Goal: Task Accomplishment & Management: Use online tool/utility

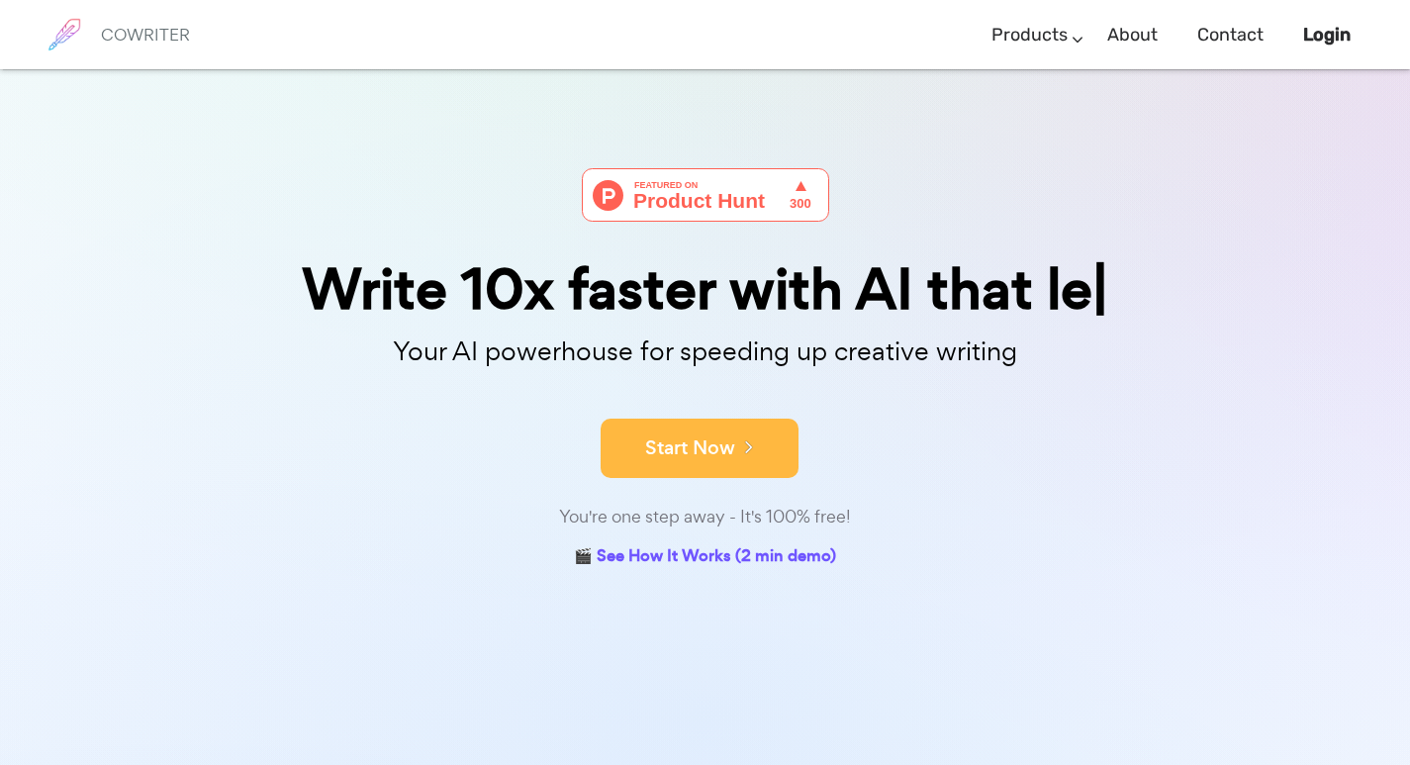
click at [750, 439] on icon at bounding box center [744, 446] width 18 height 22
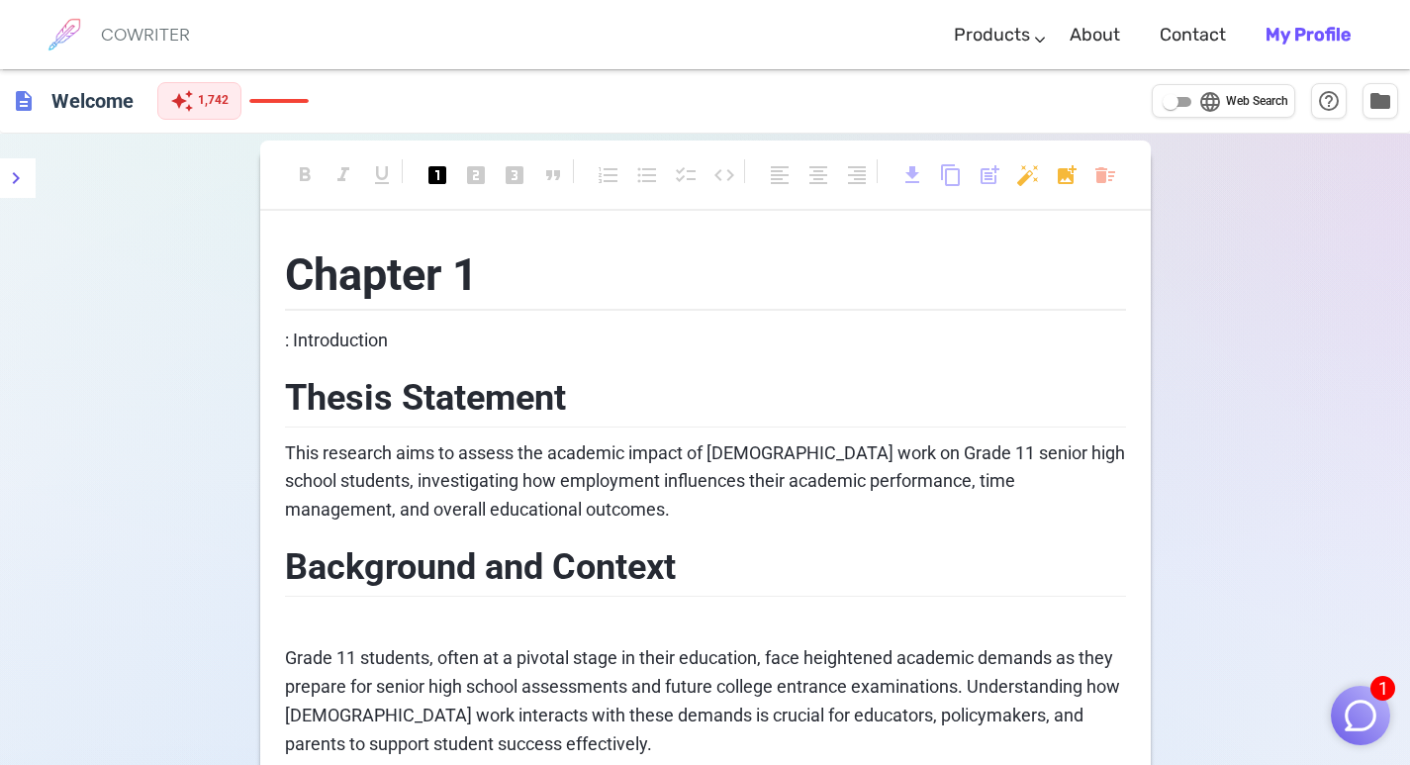
drag, startPoint x: 272, startPoint y: 272, endPoint x: 353, endPoint y: 289, distance: 82.8
drag, startPoint x: 273, startPoint y: 249, endPoint x: 343, endPoint y: 292, distance: 82.1
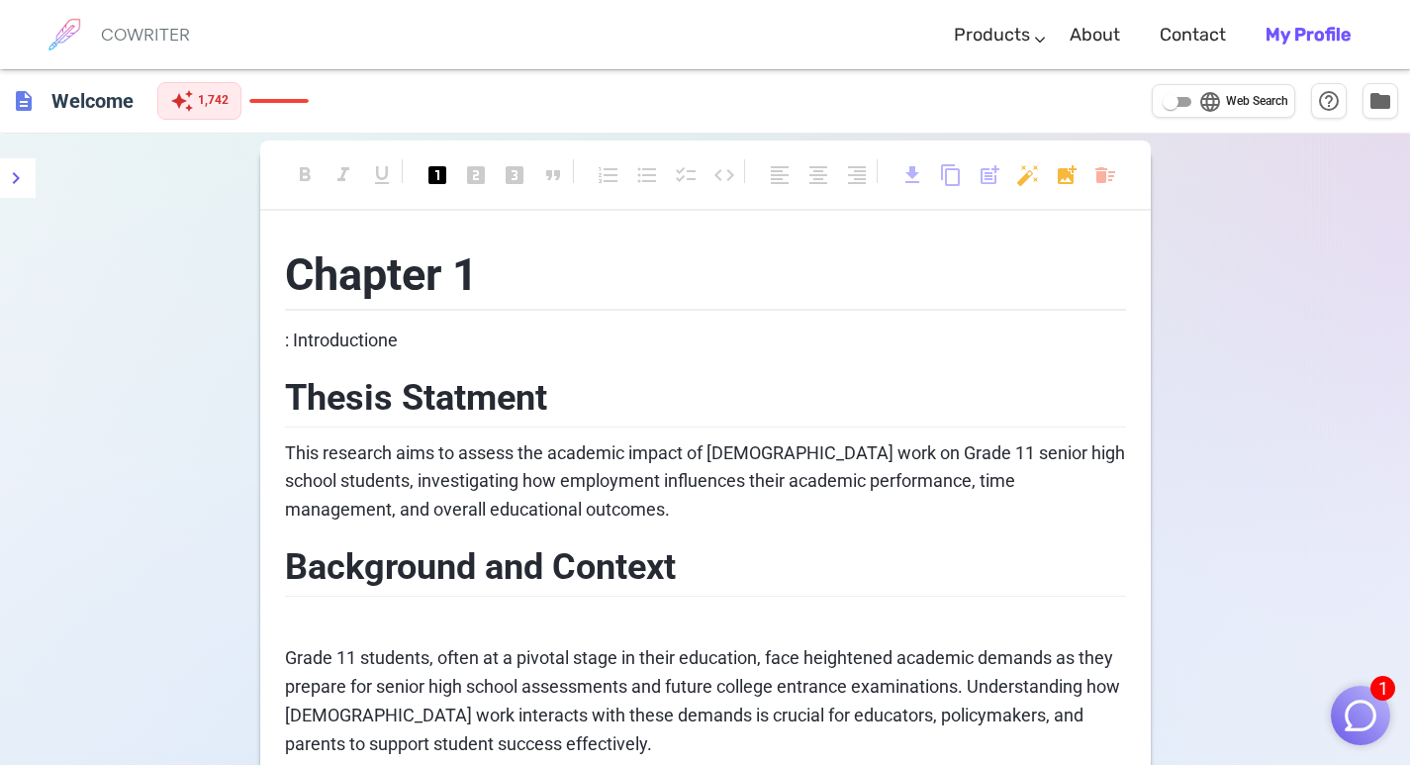
drag, startPoint x: 330, startPoint y: 274, endPoint x: 304, endPoint y: 269, distance: 27.2
click at [329, 274] on span "Chapter 1" at bounding box center [381, 274] width 193 height 52
click at [285, 268] on span "Chapter 1" at bounding box center [381, 274] width 193 height 52
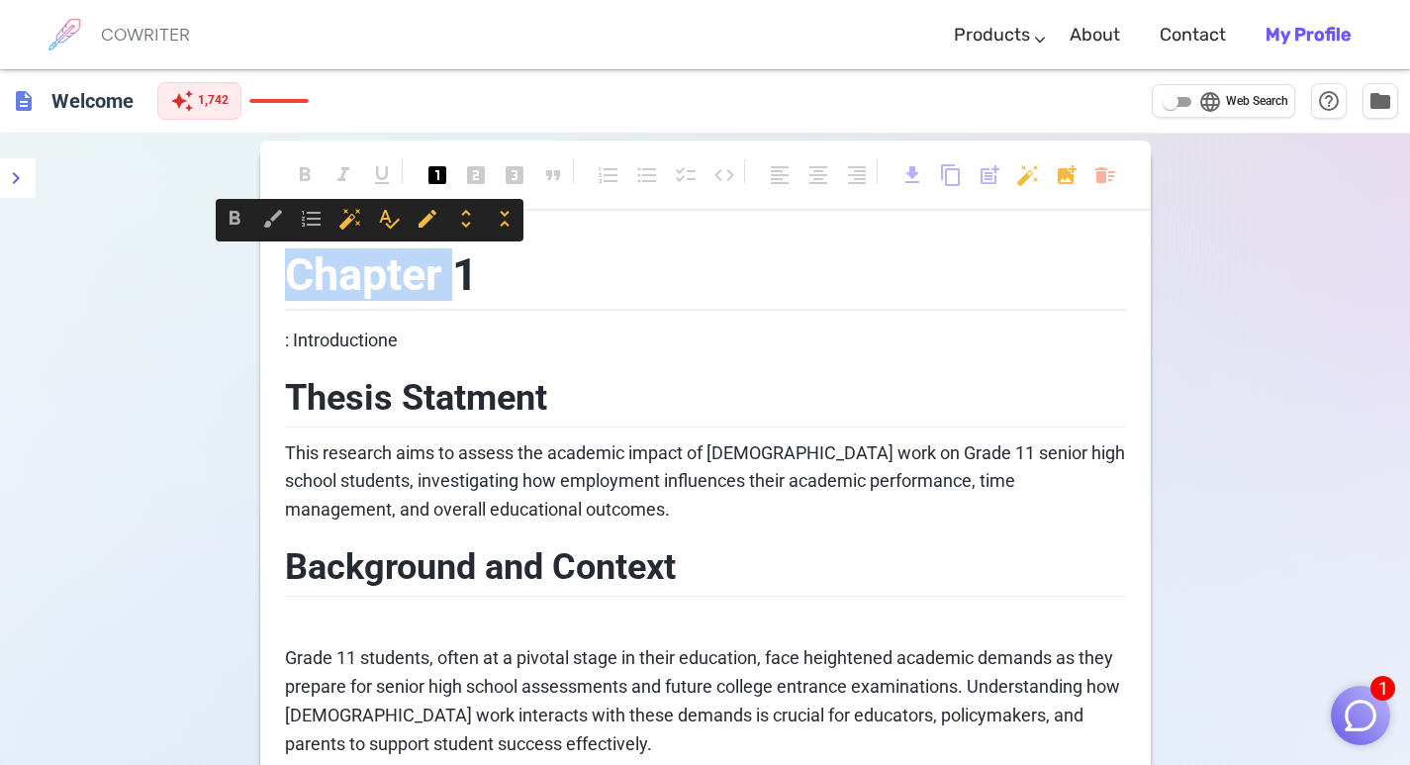
click at [285, 268] on span "Chapter 1" at bounding box center [381, 274] width 193 height 52
click at [448, 288] on span "Chapter 1" at bounding box center [381, 274] width 193 height 52
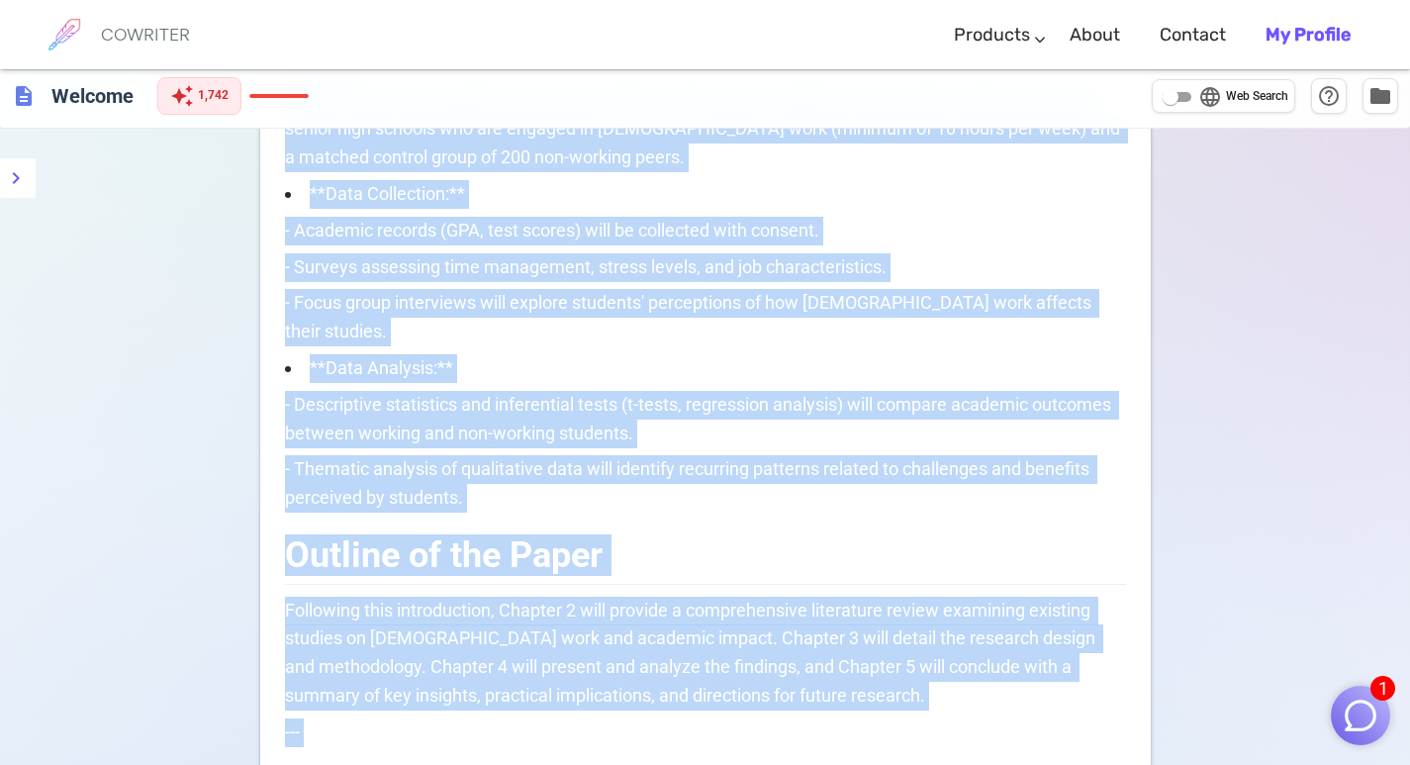
scroll to position [1474, 0]
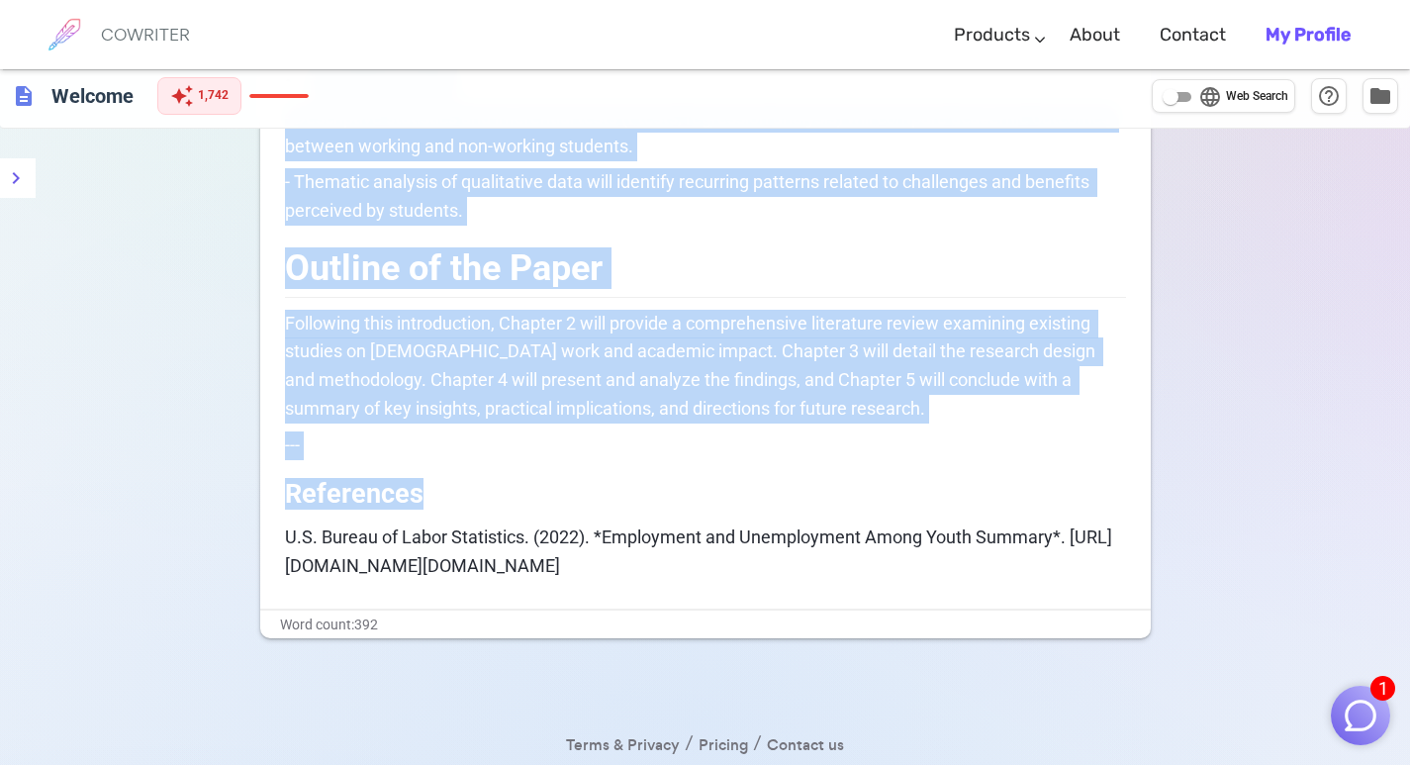
drag, startPoint x: 292, startPoint y: 272, endPoint x: 737, endPoint y: 558, distance: 529.0
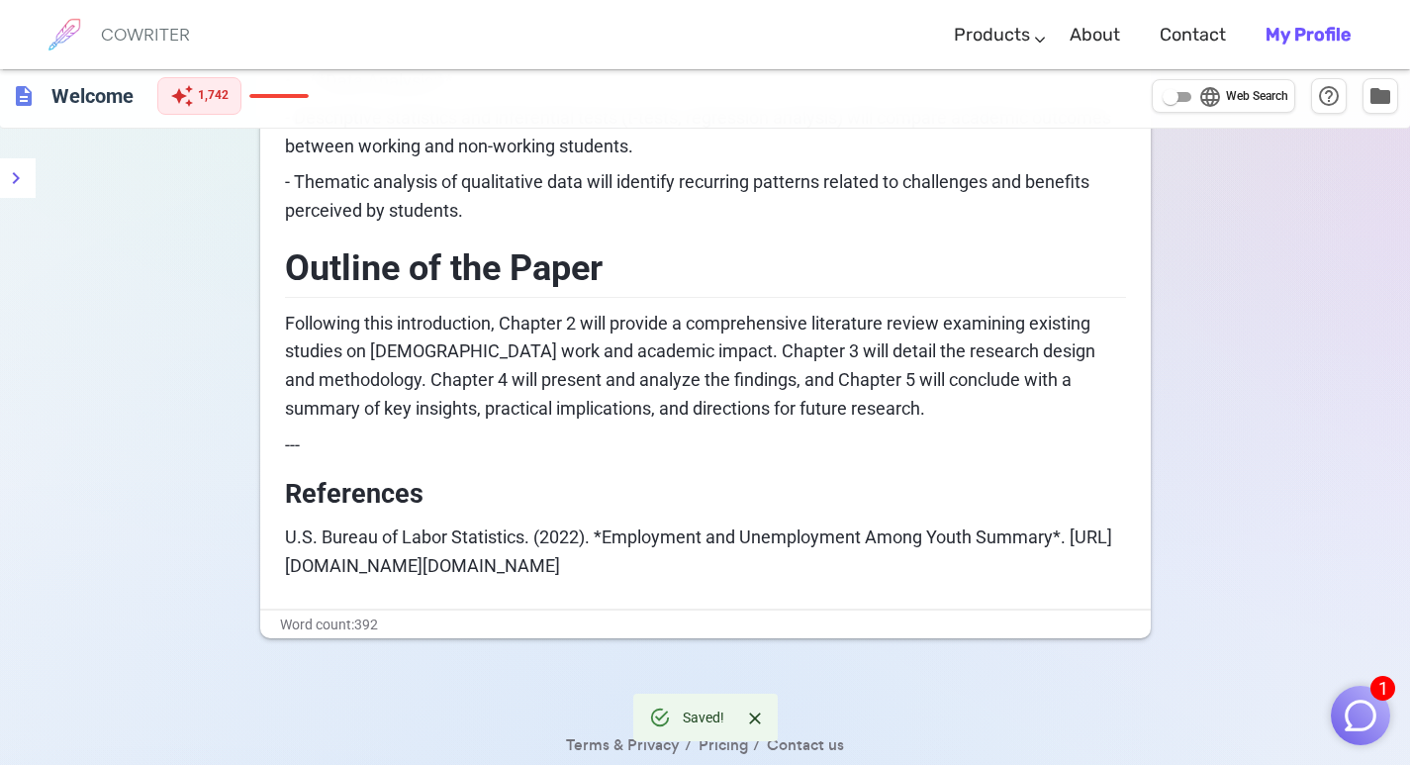
scroll to position [0, 0]
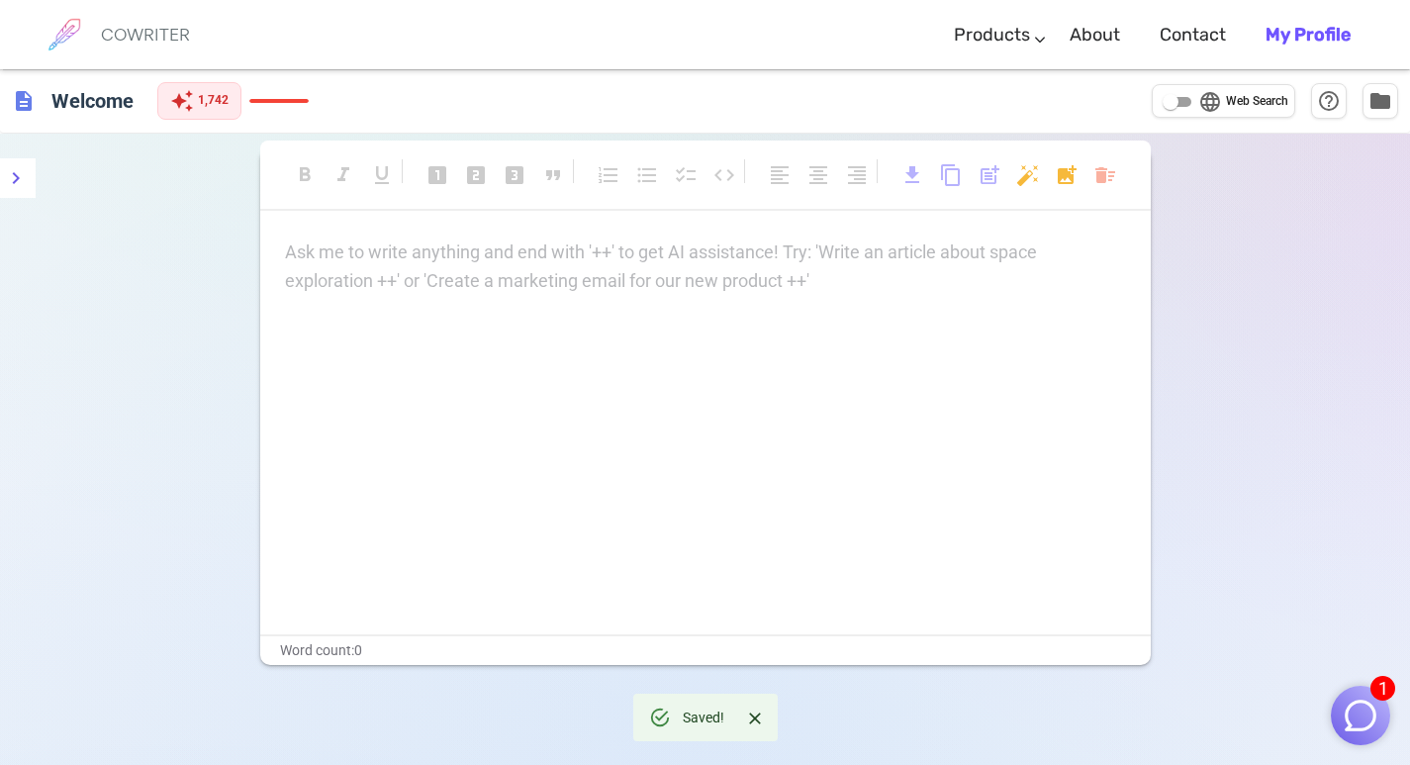
click at [414, 270] on div "Ask me to write anything and end with '++' to get AI assistance! Try: 'Write an…" at bounding box center [705, 266] width 841 height 57
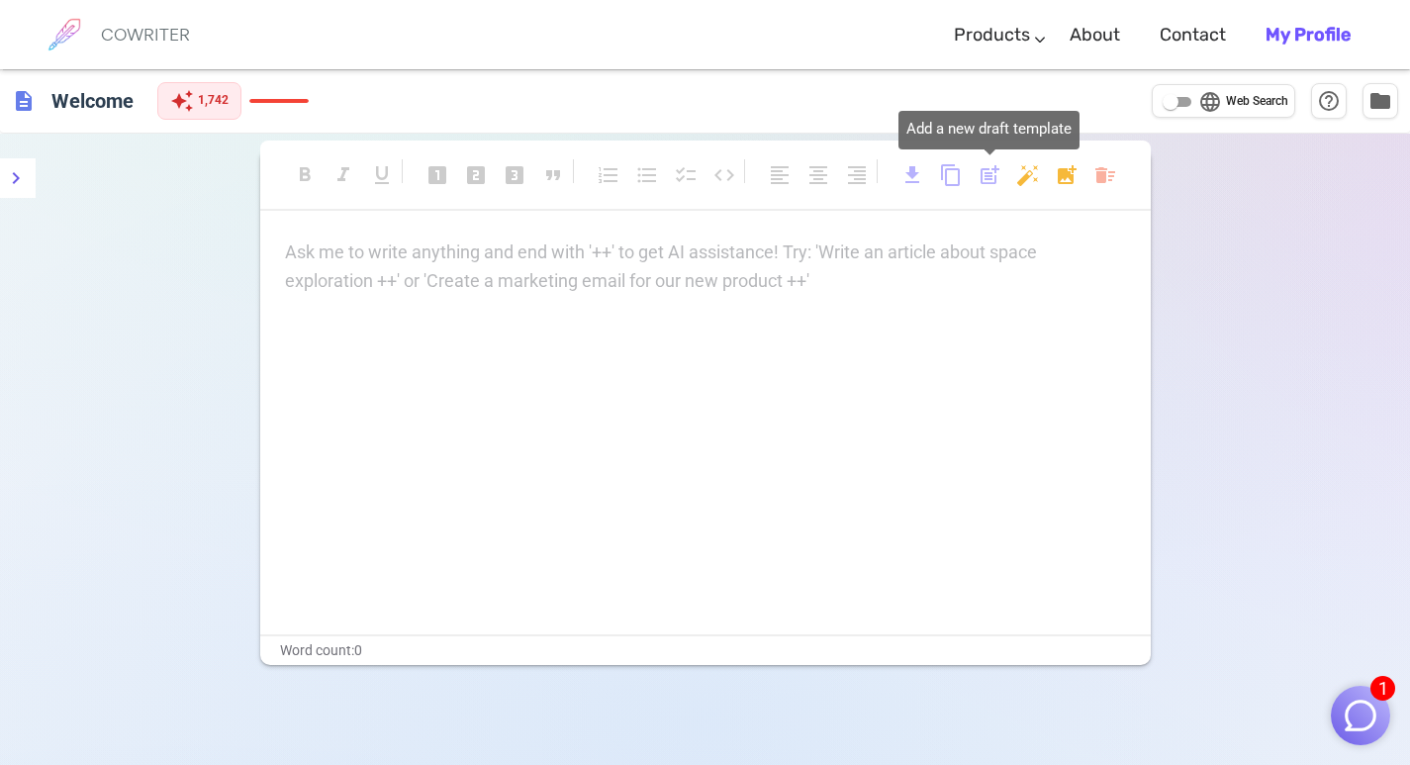
click at [988, 174] on span "post_add" at bounding box center [989, 175] width 24 height 24
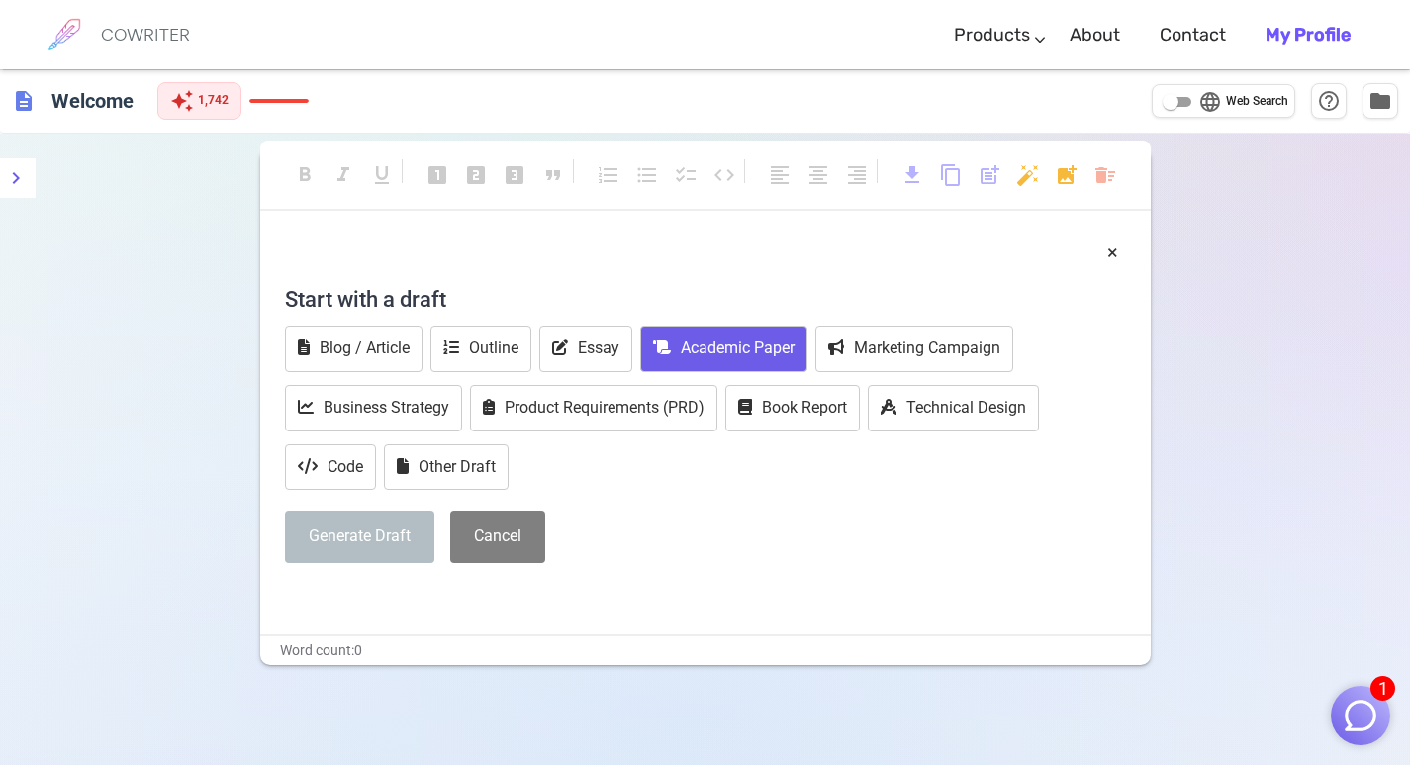
click at [723, 353] on button "Academic Paper" at bounding box center [723, 348] width 167 height 46
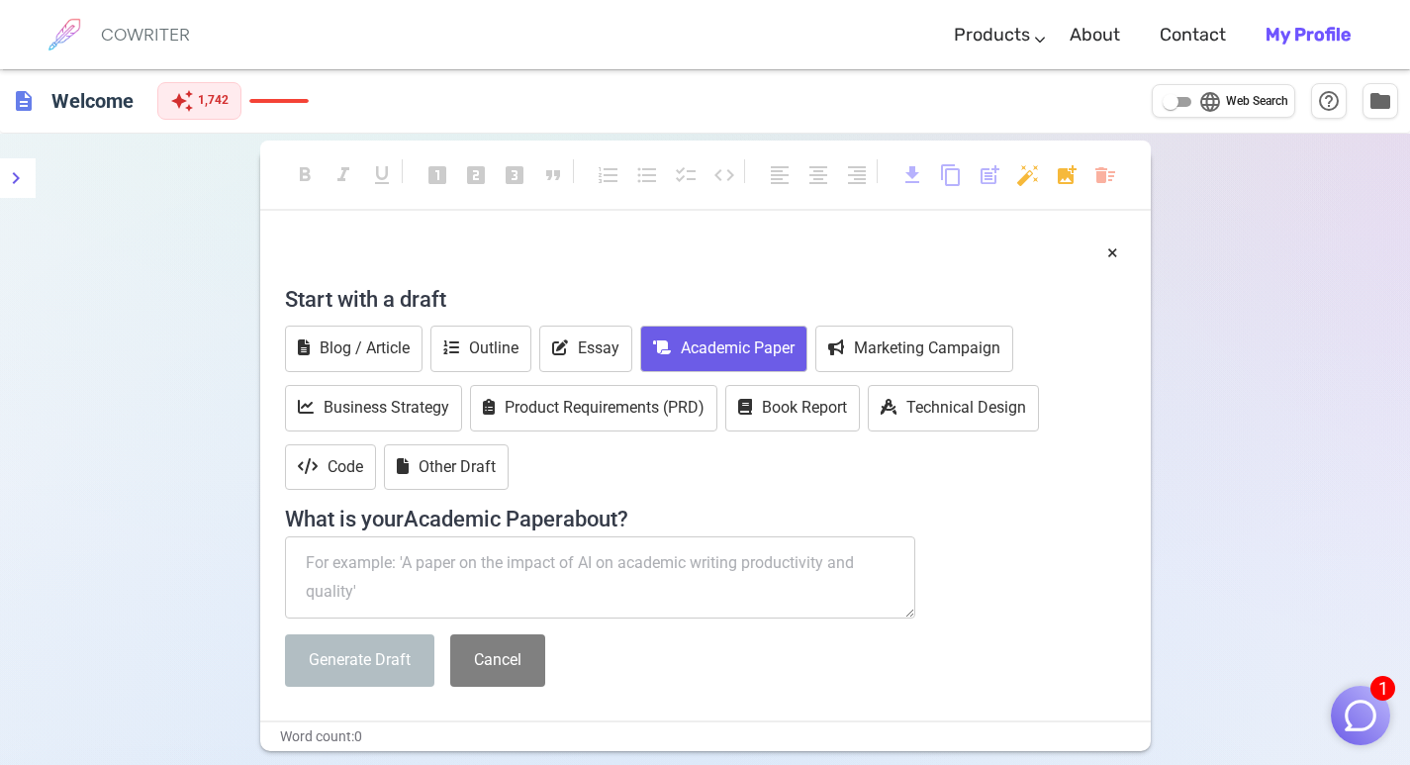
click at [389, 558] on textarea at bounding box center [600, 577] width 631 height 83
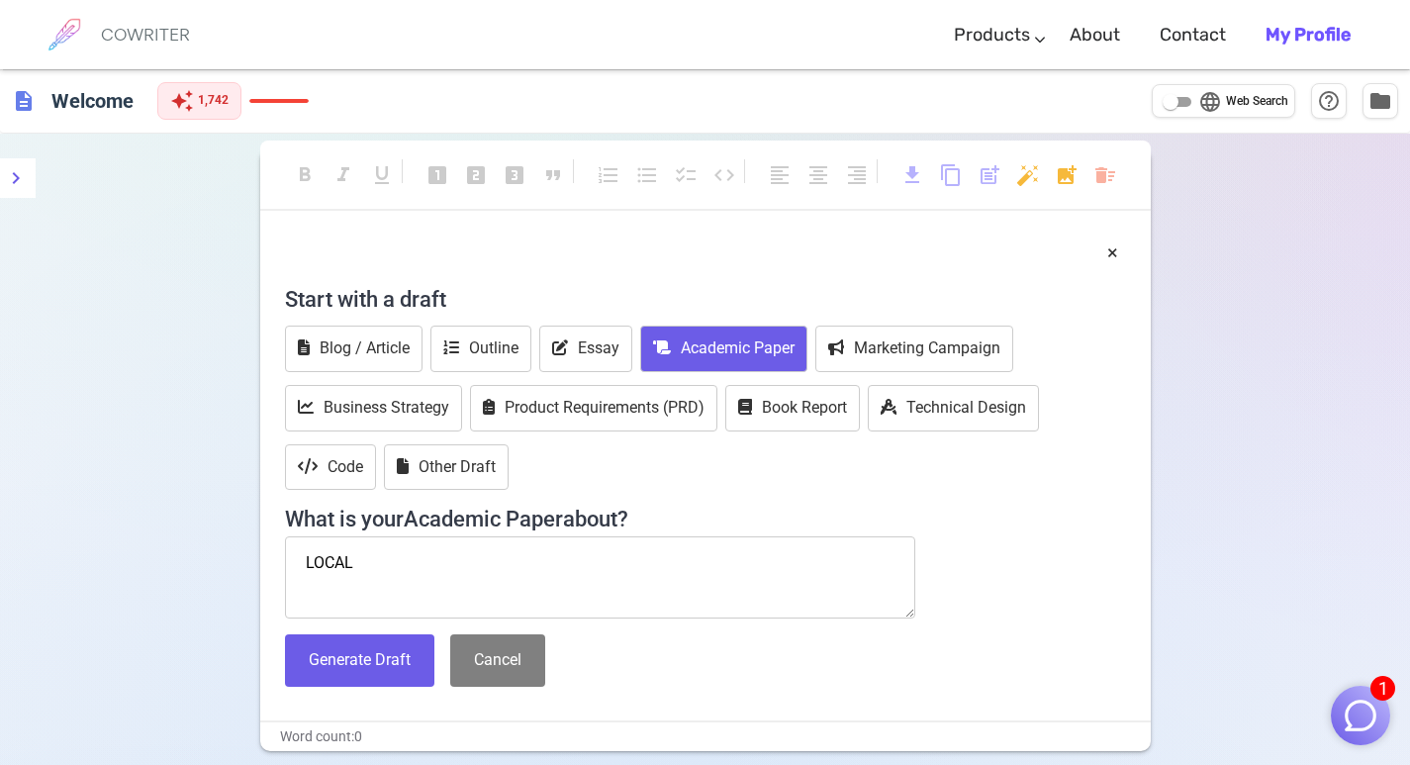
paste textarea ""ASSESING THE ACADEMIC IMPACT OF [DEMOGRAPHIC_DATA] WORK ON STUDENT AT [GEOGRAP…"
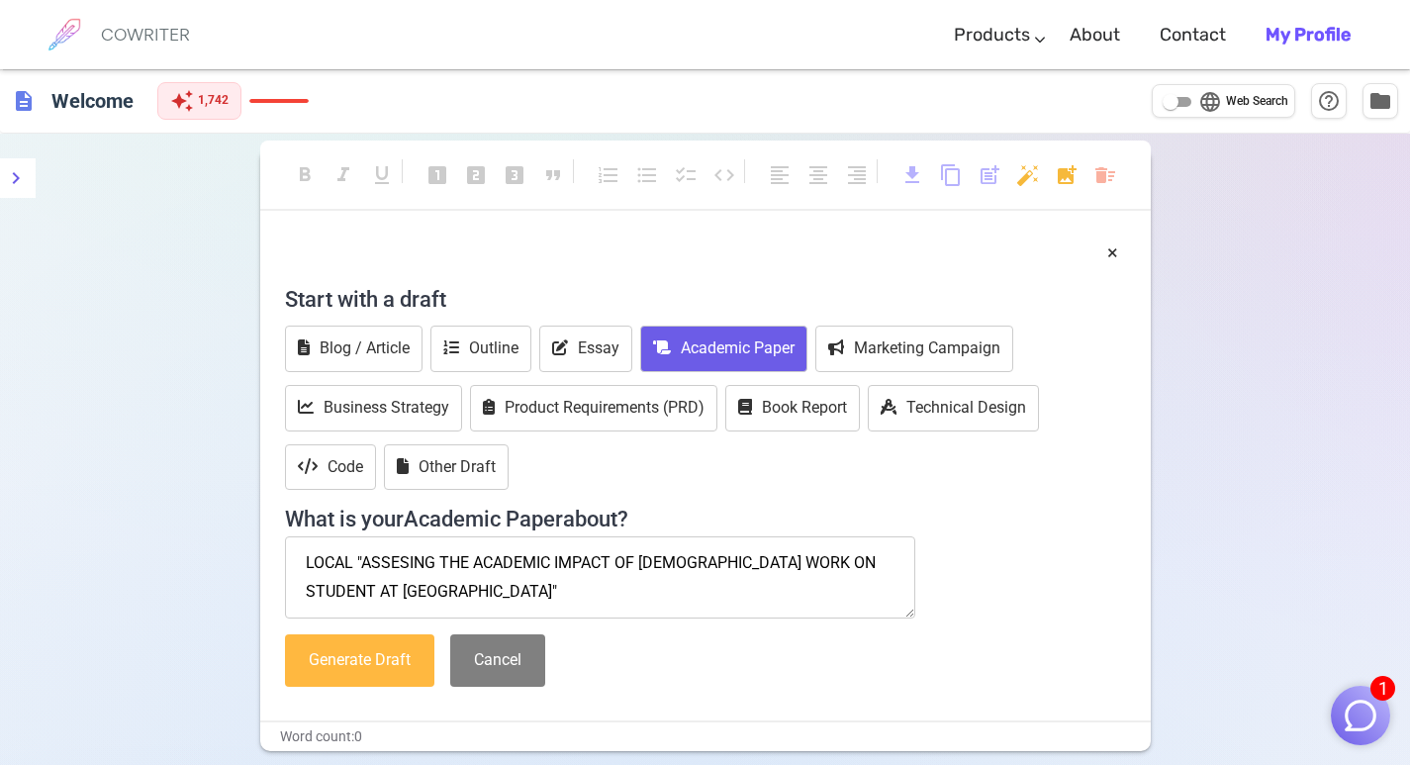
type textarea "LOCAL "ASSESING THE ACADEMIC IMPACT OF [DEMOGRAPHIC_DATA] WORK ON STUDENT AT [G…"
click at [338, 666] on button "Generate Draft" at bounding box center [359, 660] width 149 height 52
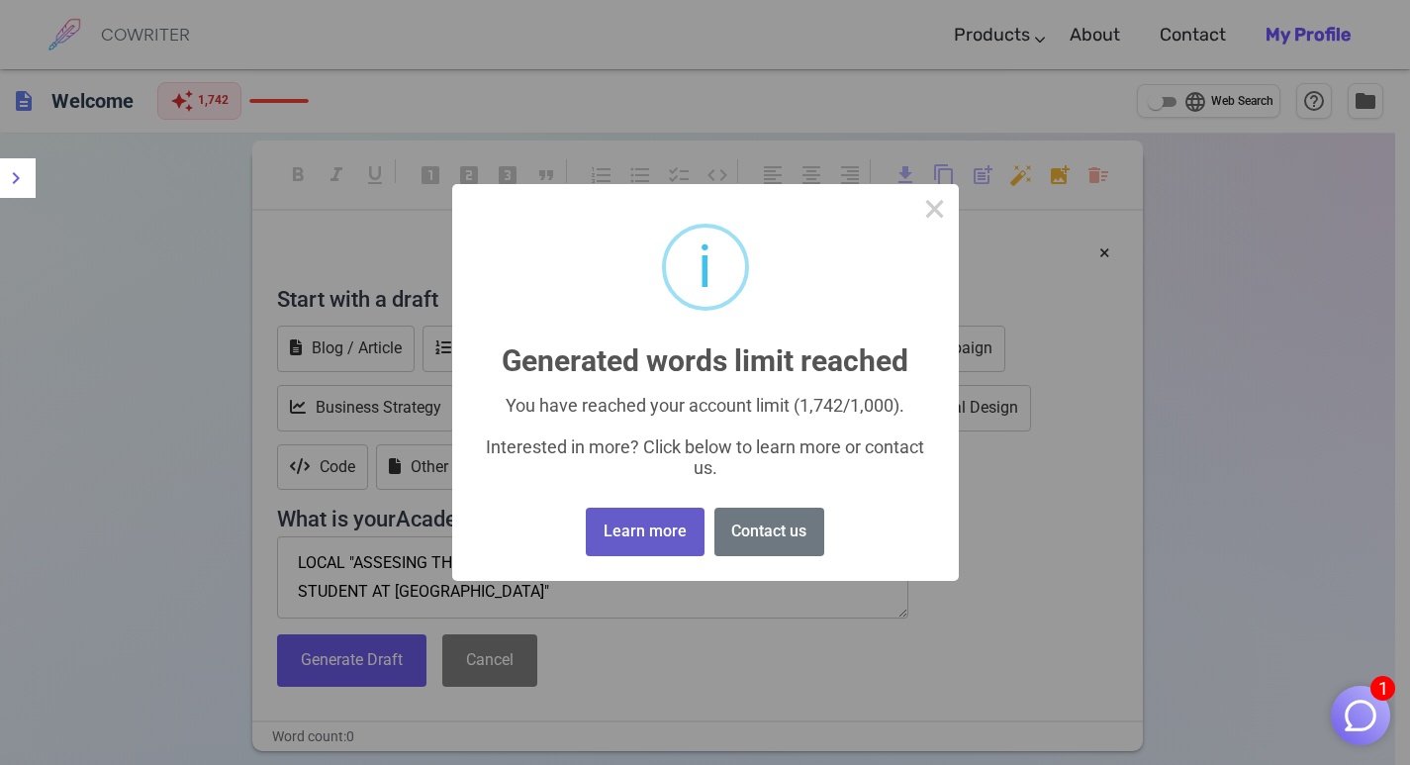
click at [664, 529] on button "Learn more" at bounding box center [645, 531] width 118 height 48
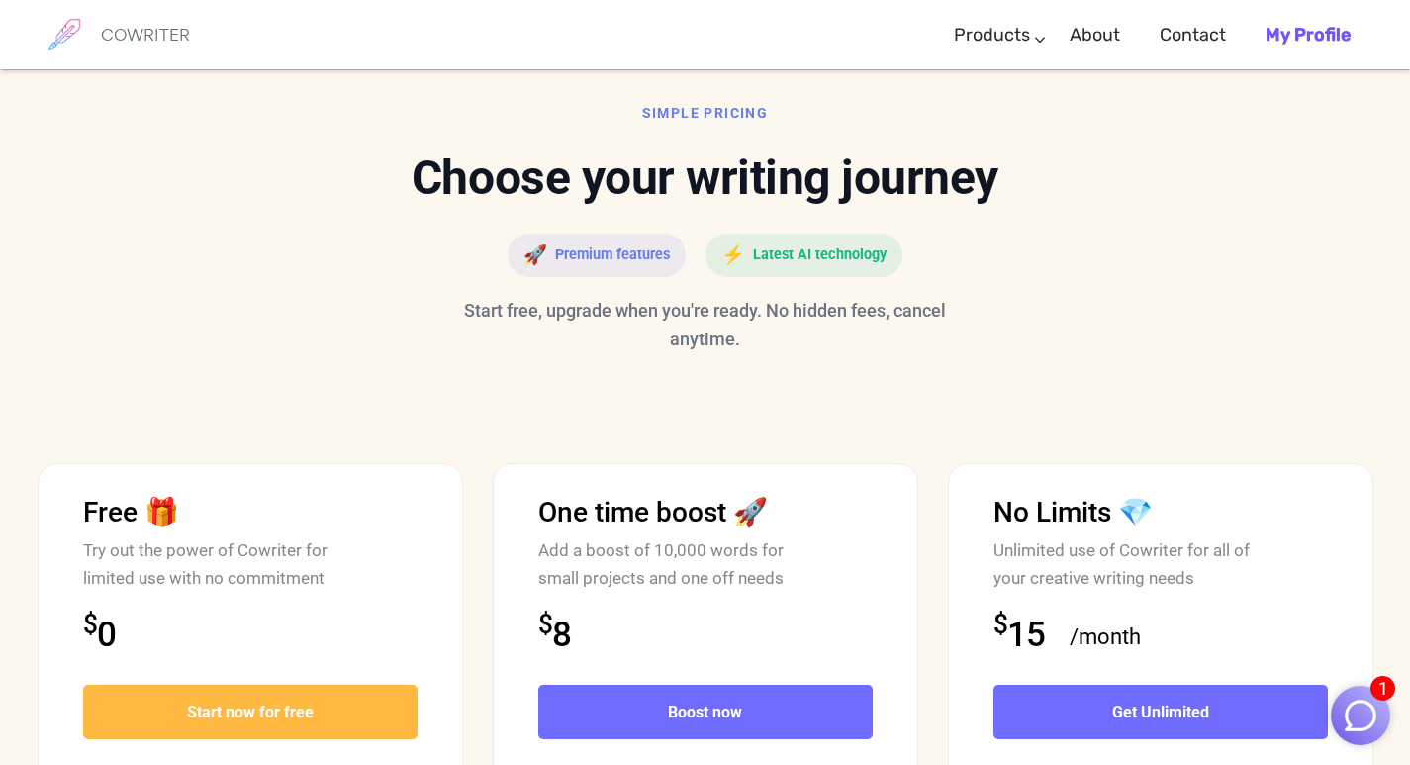
scroll to position [5062, 0]
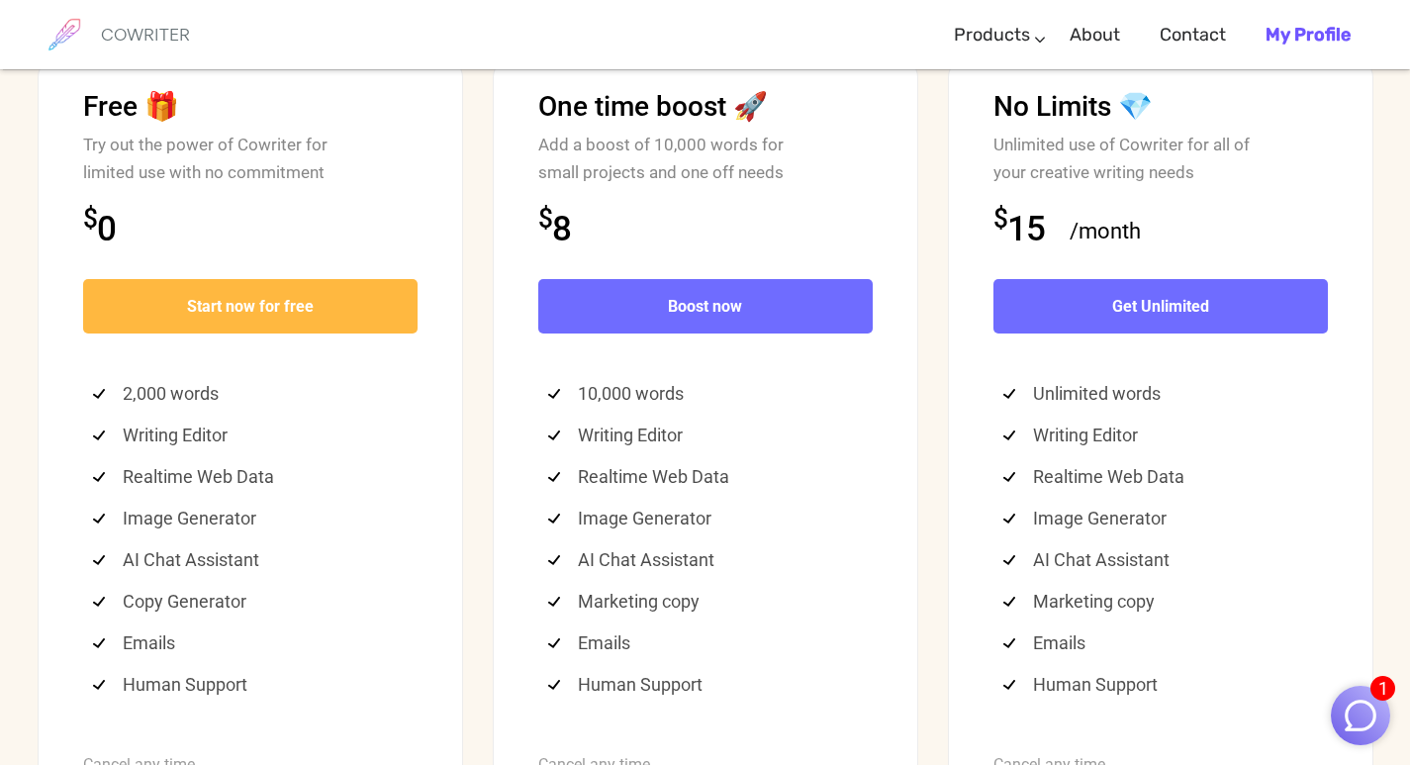
click at [243, 316] on b "Start now for free" at bounding box center [250, 306] width 127 height 19
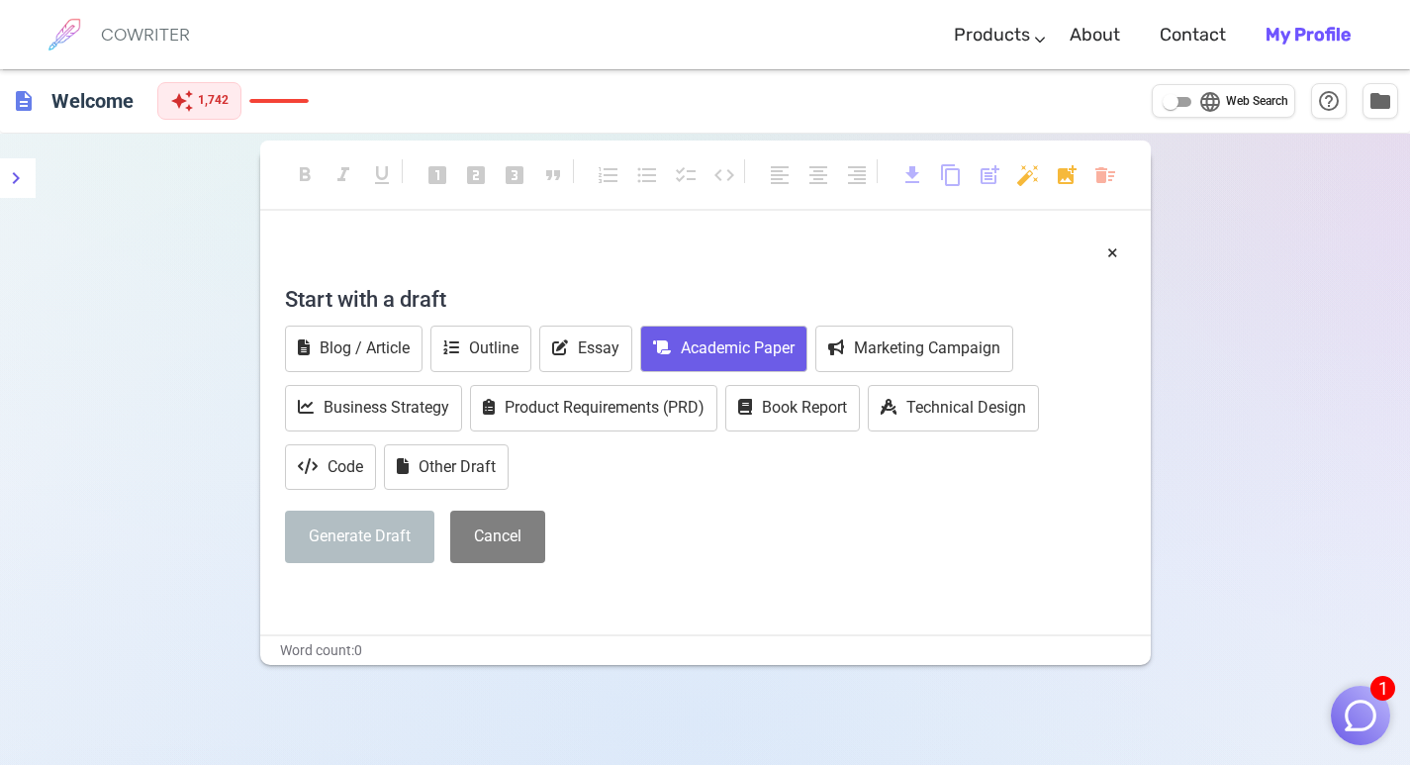
click at [684, 343] on button "Academic Paper" at bounding box center [723, 348] width 167 height 46
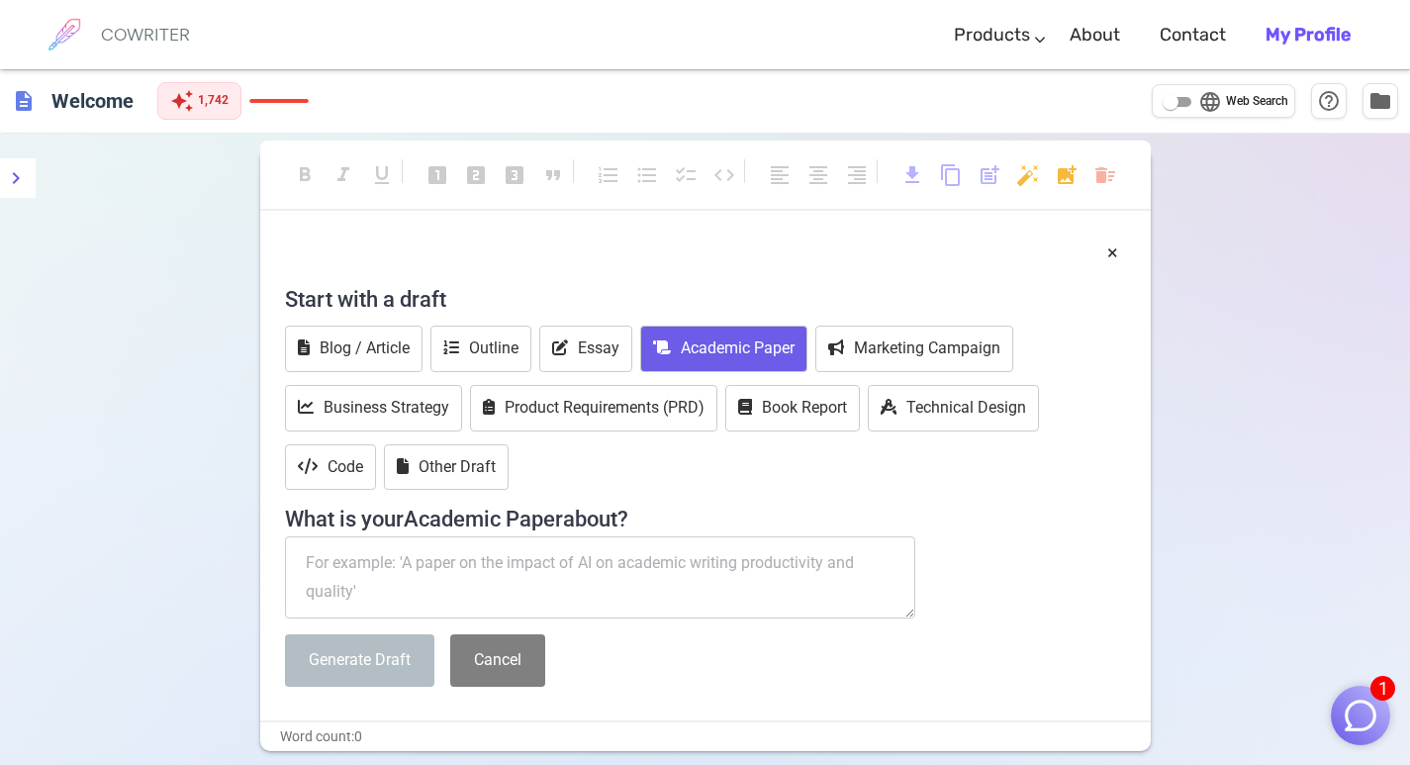
click at [439, 574] on textarea at bounding box center [600, 577] width 631 height 83
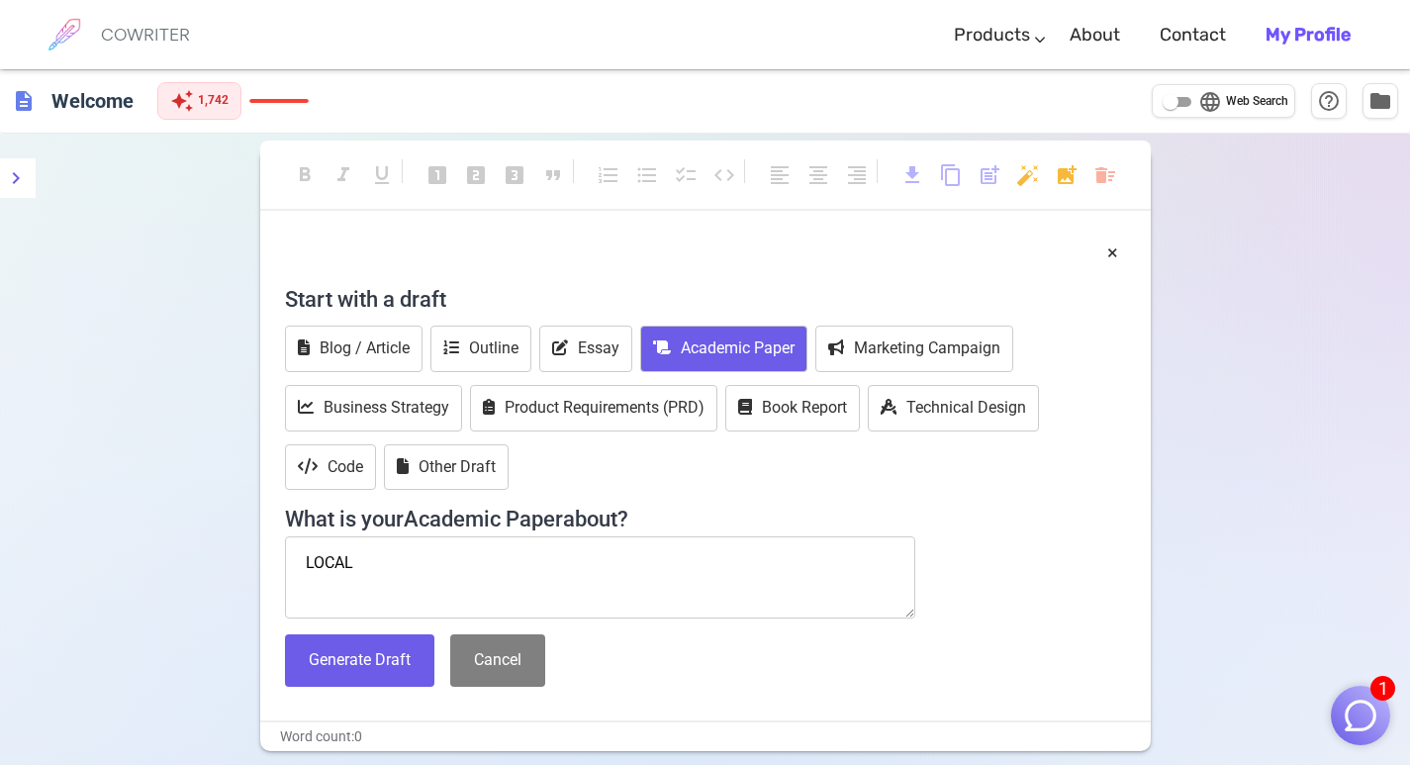
paste textarea ""ASSESING THE ACADEMIC IMPACT OF [DEMOGRAPHIC_DATA] WORK ON STUDENT AT [GEOGRAP…"
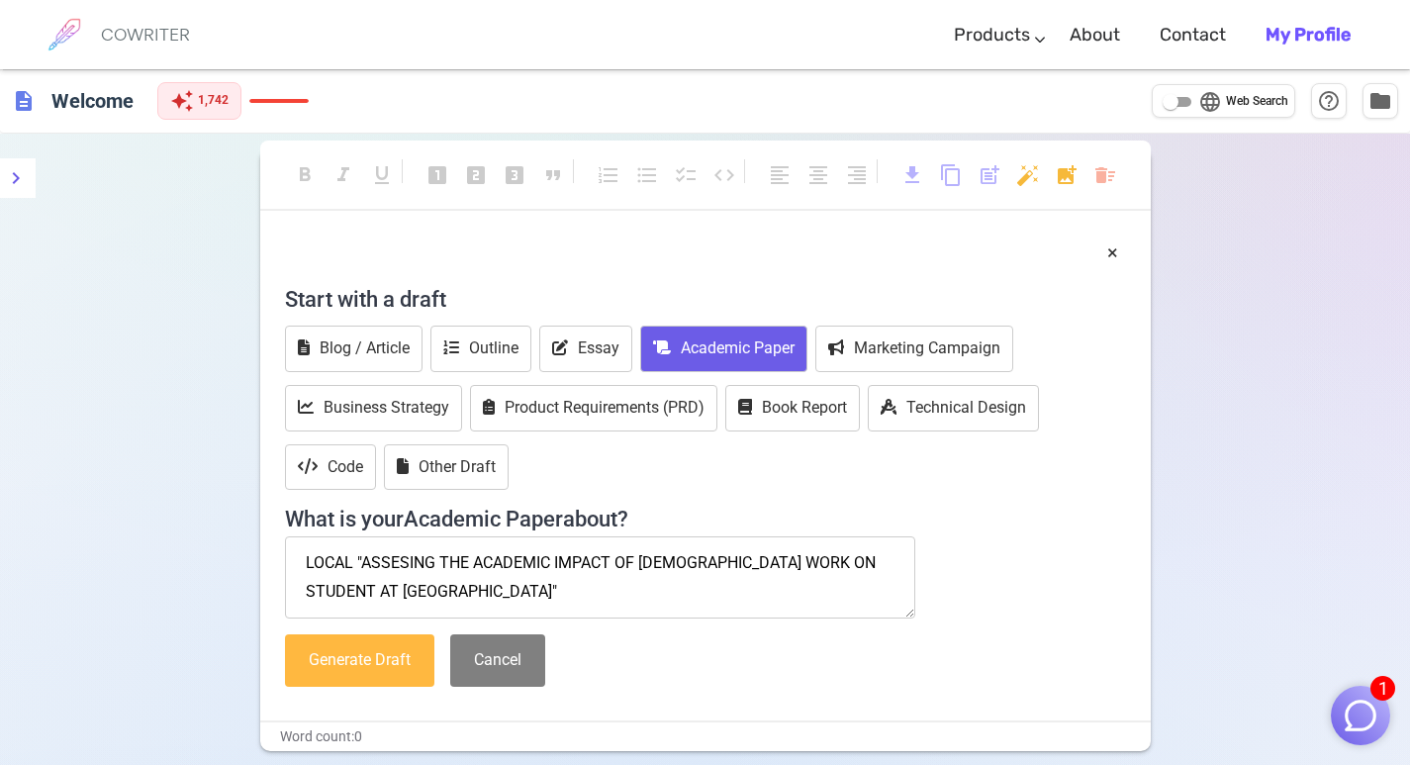
type textarea "LOCAL "ASSESING THE ACADEMIC IMPACT OF [DEMOGRAPHIC_DATA] WORK ON STUDENT AT [G…"
click at [377, 663] on button "Generate Draft" at bounding box center [359, 660] width 149 height 52
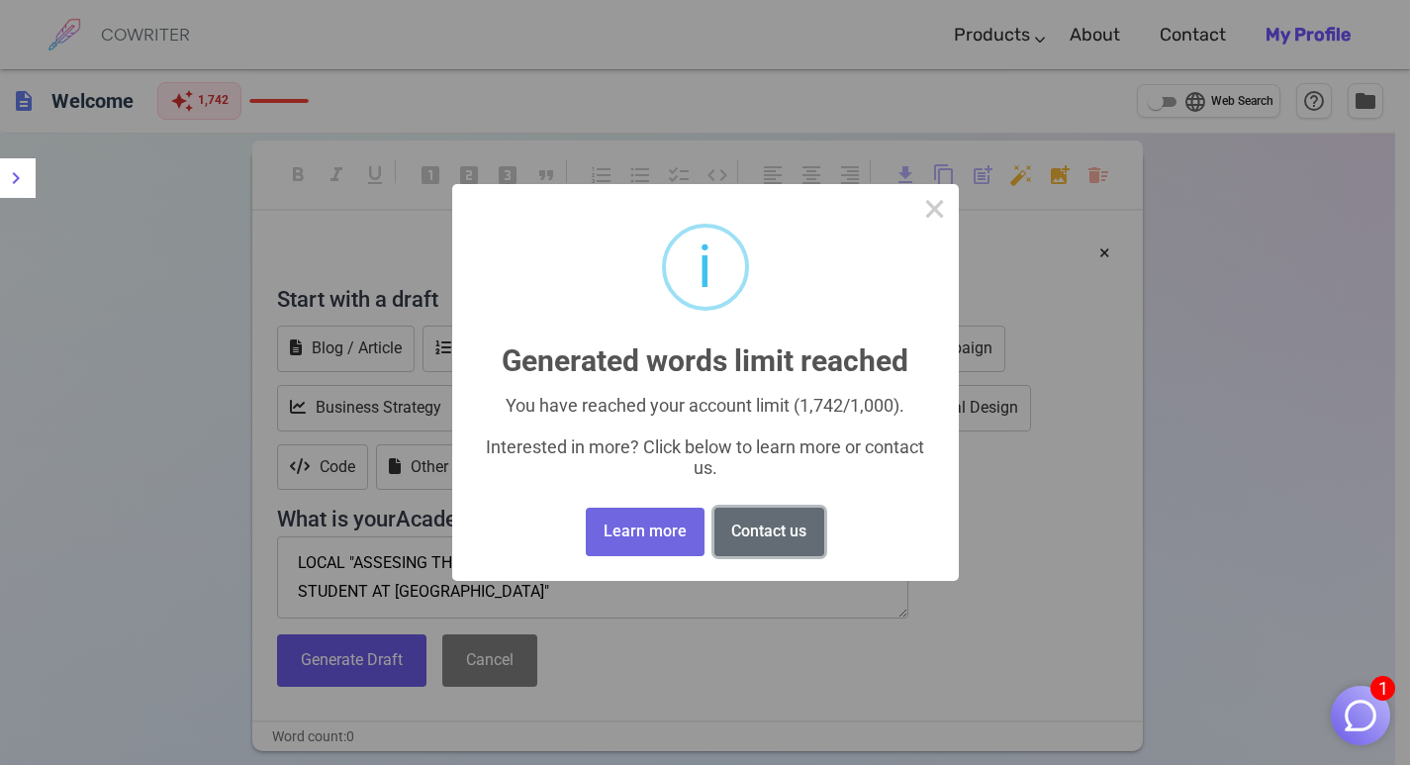
click at [776, 526] on button "Contact us" at bounding box center [769, 531] width 110 height 48
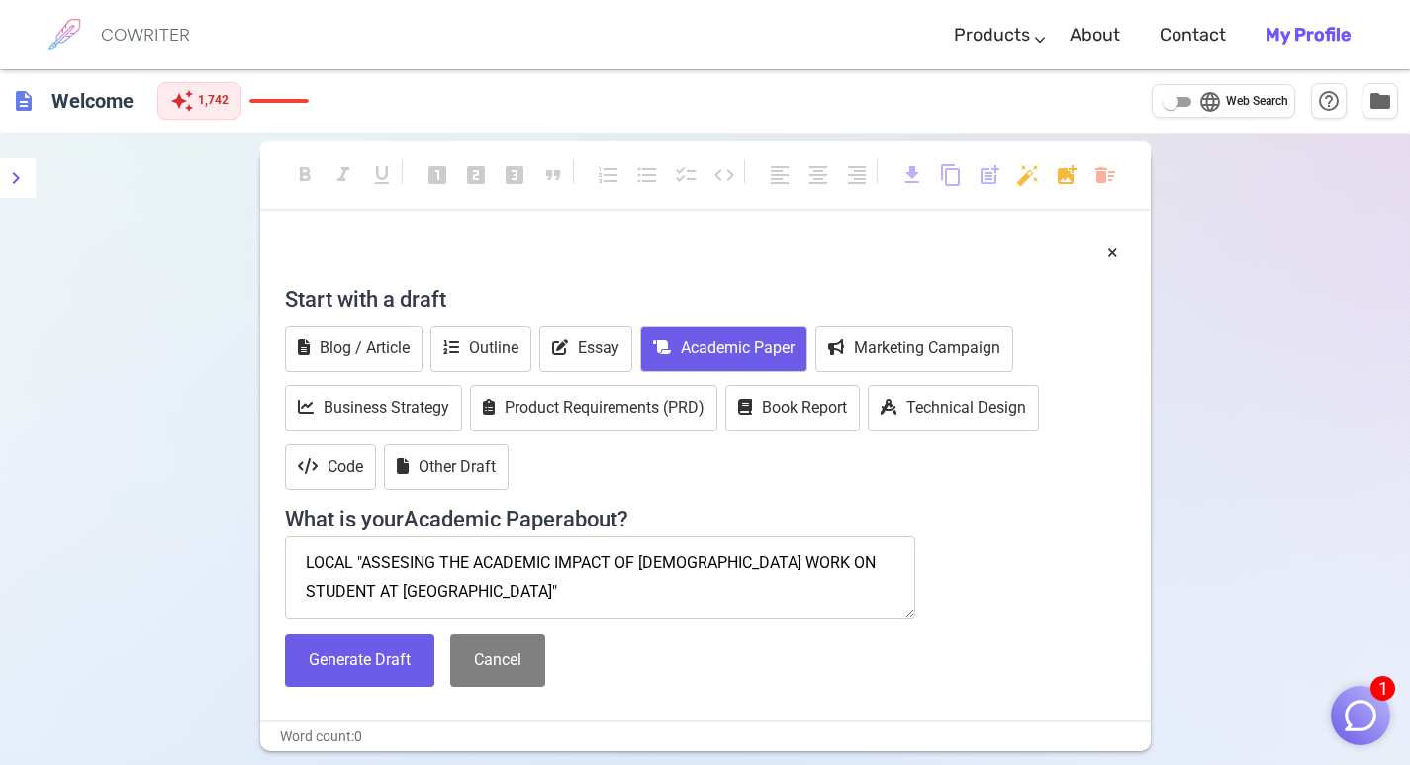
click at [613, 592] on textarea "LOCAL "ASSESING THE ACADEMIC IMPACT OF [DEMOGRAPHIC_DATA] WORK ON STUDENT AT [G…" at bounding box center [600, 577] width 631 height 83
drag, startPoint x: 293, startPoint y: 563, endPoint x: 353, endPoint y: 565, distance: 60.4
click at [348, 564] on textarea "LOCAL "ASSESING THE ACADEMIC IMPACT OF [DEMOGRAPHIC_DATA] WORK ON STUDENT AT [G…" at bounding box center [600, 577] width 631 height 83
click at [362, 565] on textarea "LOCAL "ASSESING THE ACADEMIC IMPACT OF [DEMOGRAPHIC_DATA] WORK ON STUDENT AT [G…" at bounding box center [600, 577] width 631 height 83
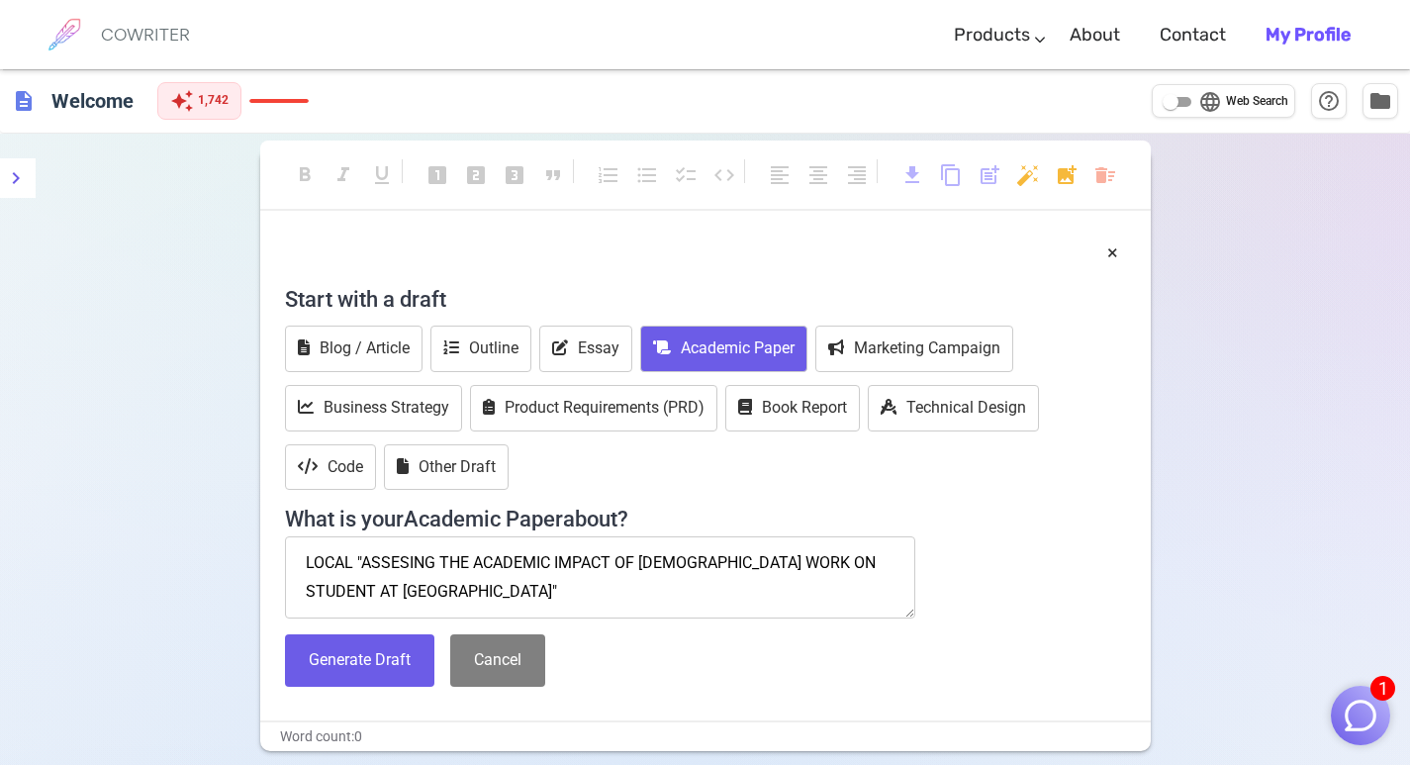
drag, startPoint x: 362, startPoint y: 565, endPoint x: 352, endPoint y: 567, distance: 10.1
click at [352, 567] on textarea "LOCAL "ASSESING THE ACADEMIC IMPACT OF [DEMOGRAPHIC_DATA] WORK ON STUDENT AT [G…" at bounding box center [600, 577] width 631 height 83
click at [351, 565] on textarea "LOCAL "ASSESING THE ACADEMIC IMPACT OF [DEMOGRAPHIC_DATA] WORK ON STUDENT AT [G…" at bounding box center [600, 577] width 631 height 83
click at [351, 562] on textarea "LOCAL "ASSESING THE ACADEMIC IMPACT OF [DEMOGRAPHIC_DATA] WORK ON STUDENT AT [G…" at bounding box center [600, 577] width 631 height 83
click at [397, 568] on textarea ""ASSESING THE ACADEMIC IMPACT OF [DEMOGRAPHIC_DATA] WORK ON STUDENT AT [GEOGRAP…" at bounding box center [600, 577] width 631 height 83
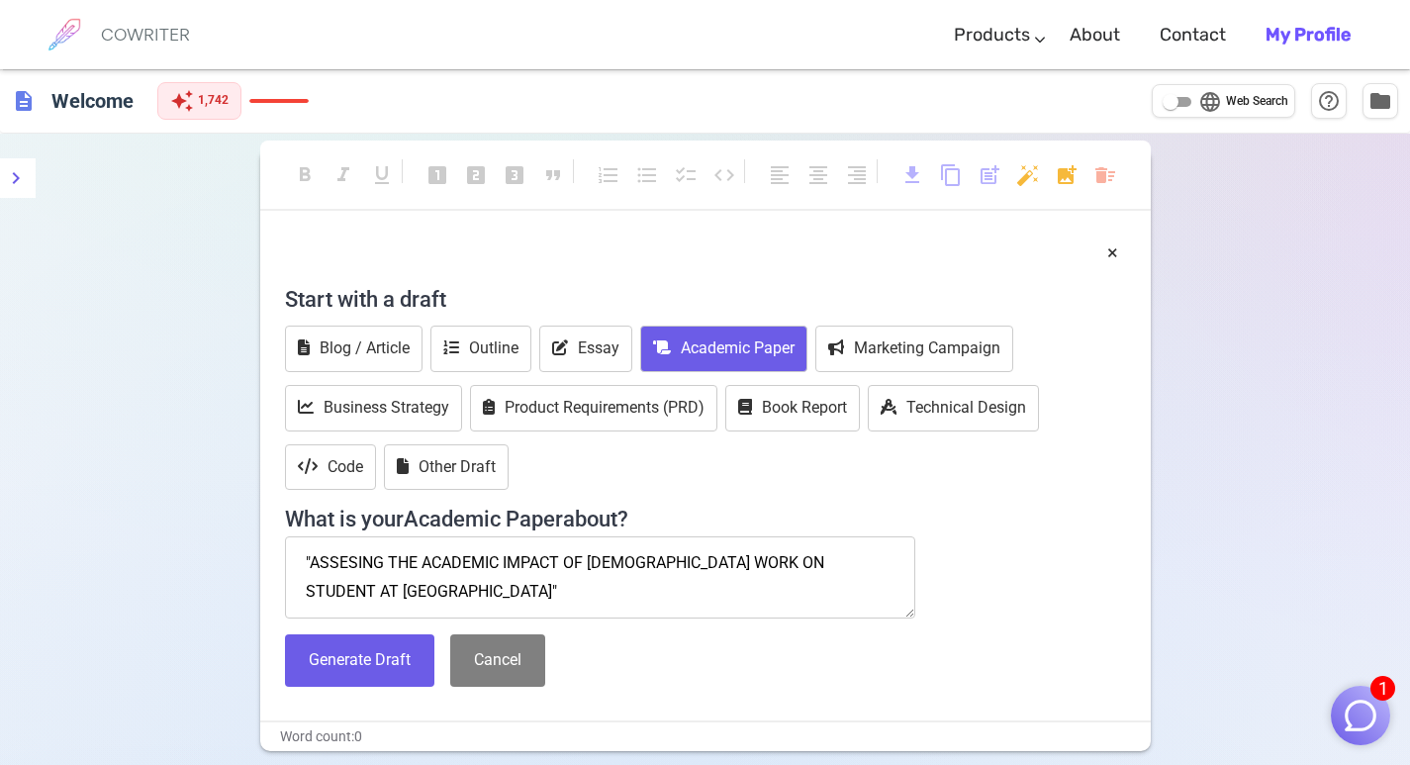
click at [397, 568] on textarea ""ASSESING THE ACADEMIC IMPACT OF [DEMOGRAPHIC_DATA] WORK ON STUDENT AT [GEOGRAP…" at bounding box center [600, 577] width 631 height 83
type textarea ""ASSESING THE ACADEMIC IMPACT OF [DEMOGRAPHIC_DATA] WORK ON STUDENT AT [GEOGRAP…"
click at [338, 668] on button "Generate Draft" at bounding box center [359, 660] width 149 height 52
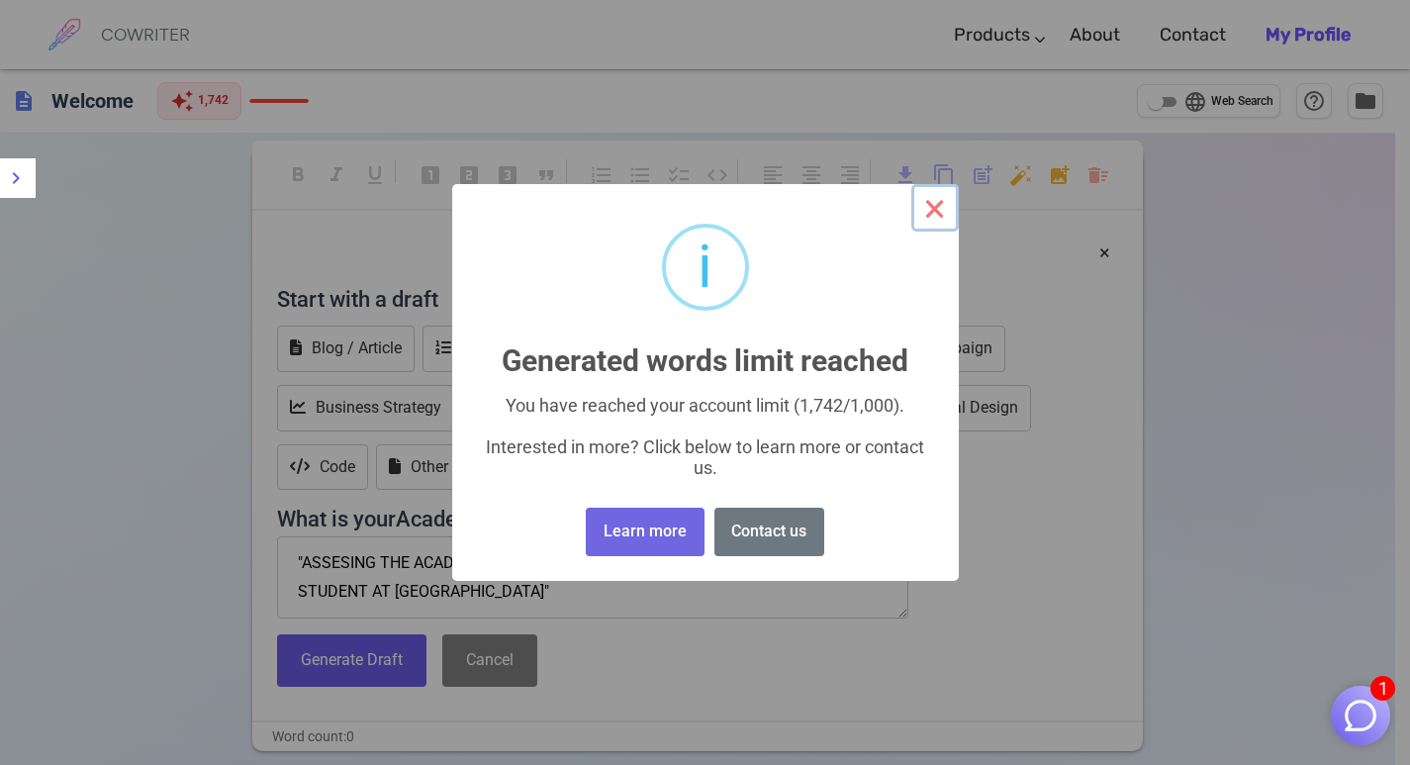
click at [923, 212] on button "×" at bounding box center [934, 207] width 47 height 47
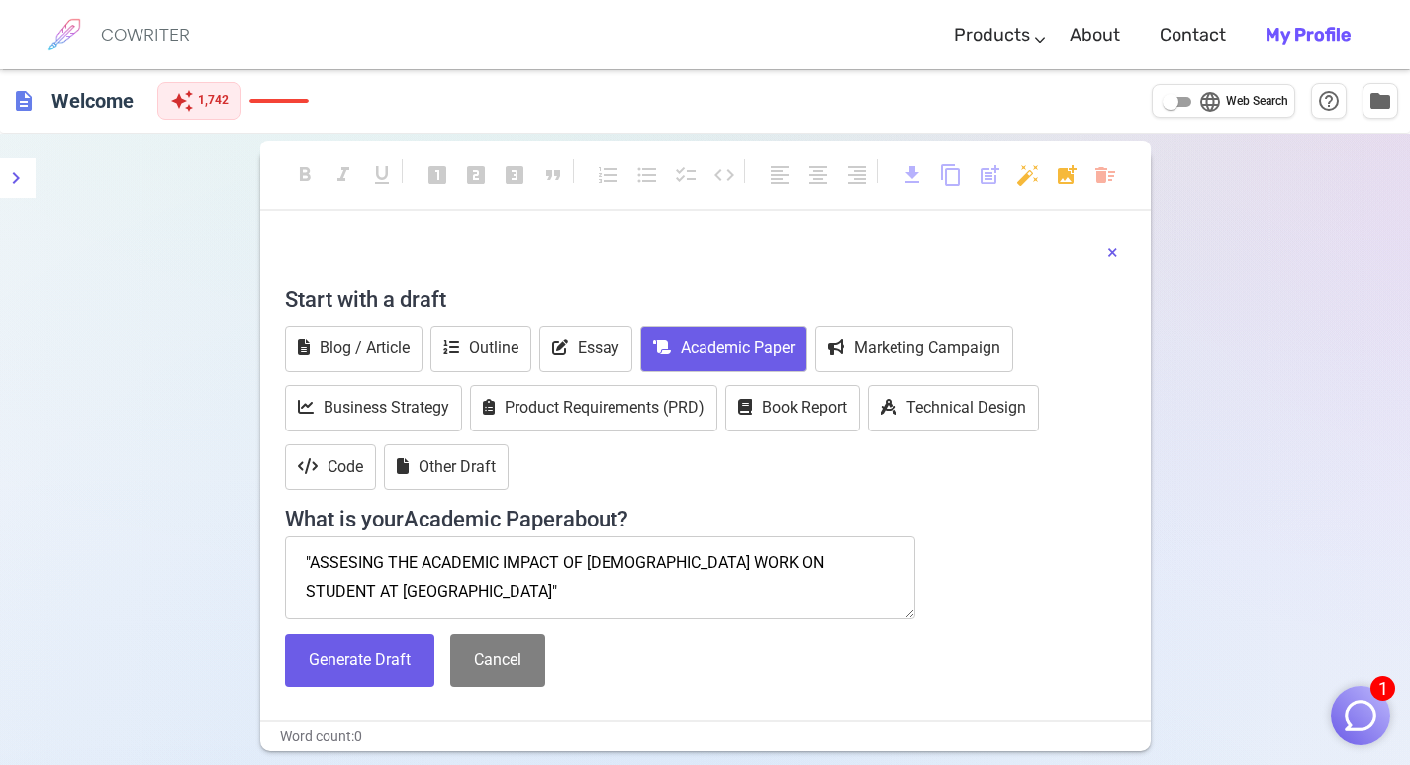
click at [1111, 248] on button "×" at bounding box center [1112, 252] width 11 height 29
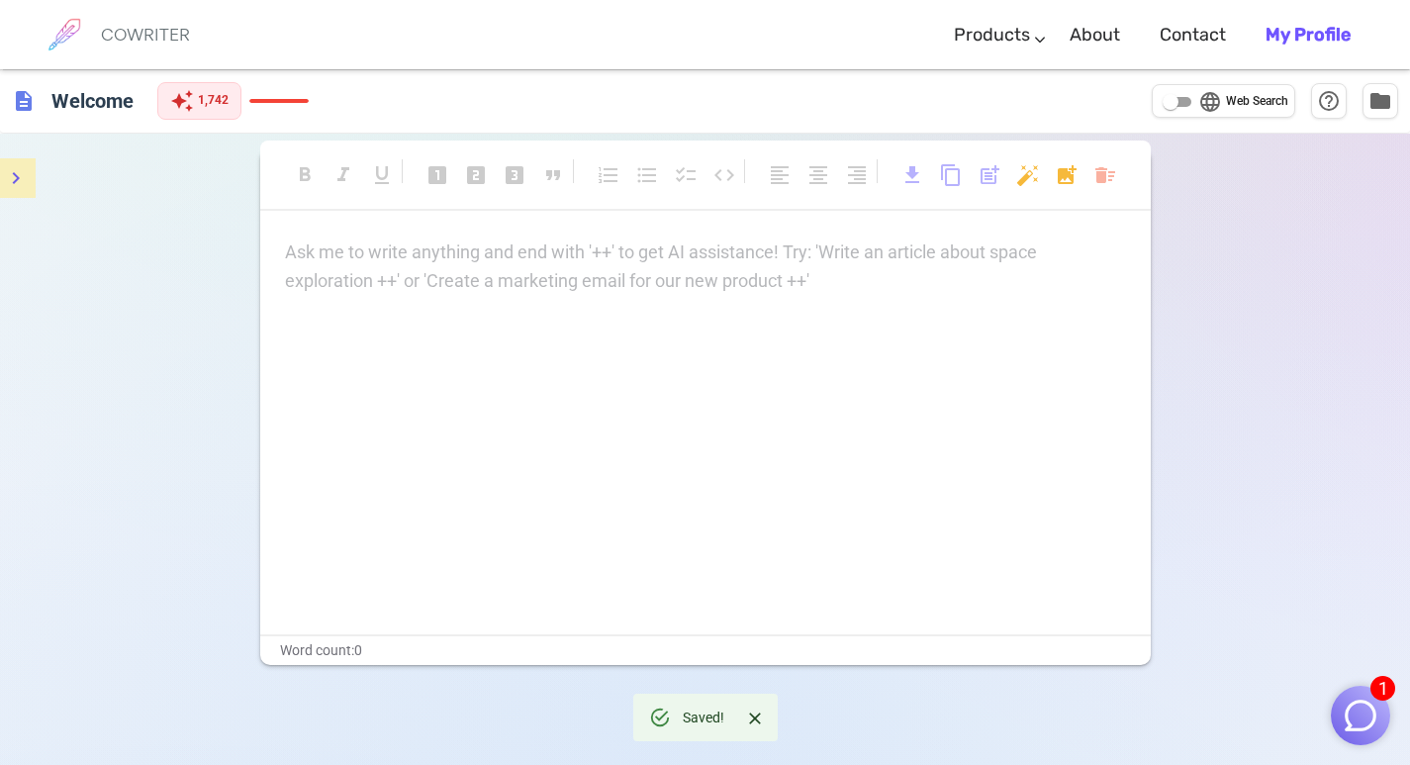
click at [24, 168] on icon "menu" at bounding box center [16, 178] width 24 height 24
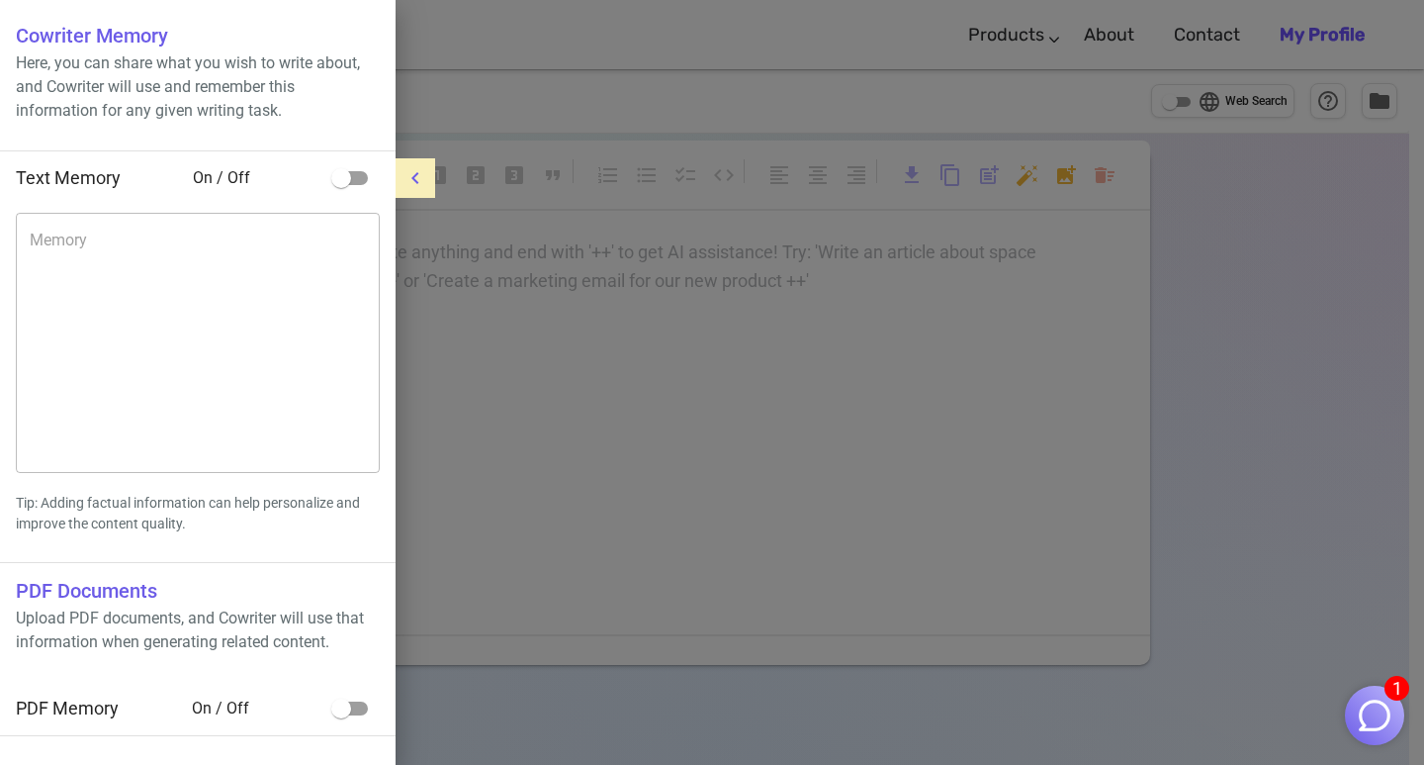
click at [421, 175] on icon "menu" at bounding box center [416, 178] width 24 height 24
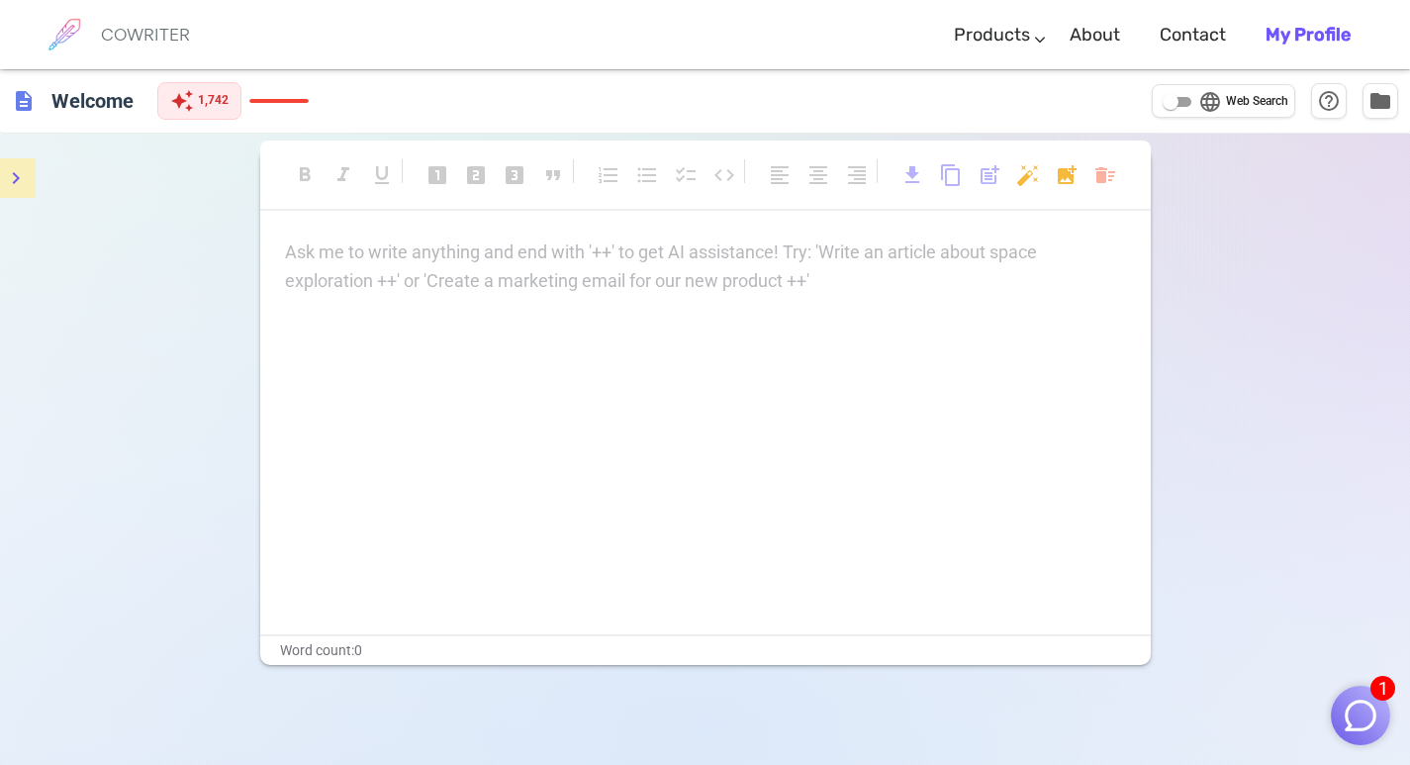
click at [1357, 710] on img "button" at bounding box center [1360, 715] width 38 height 38
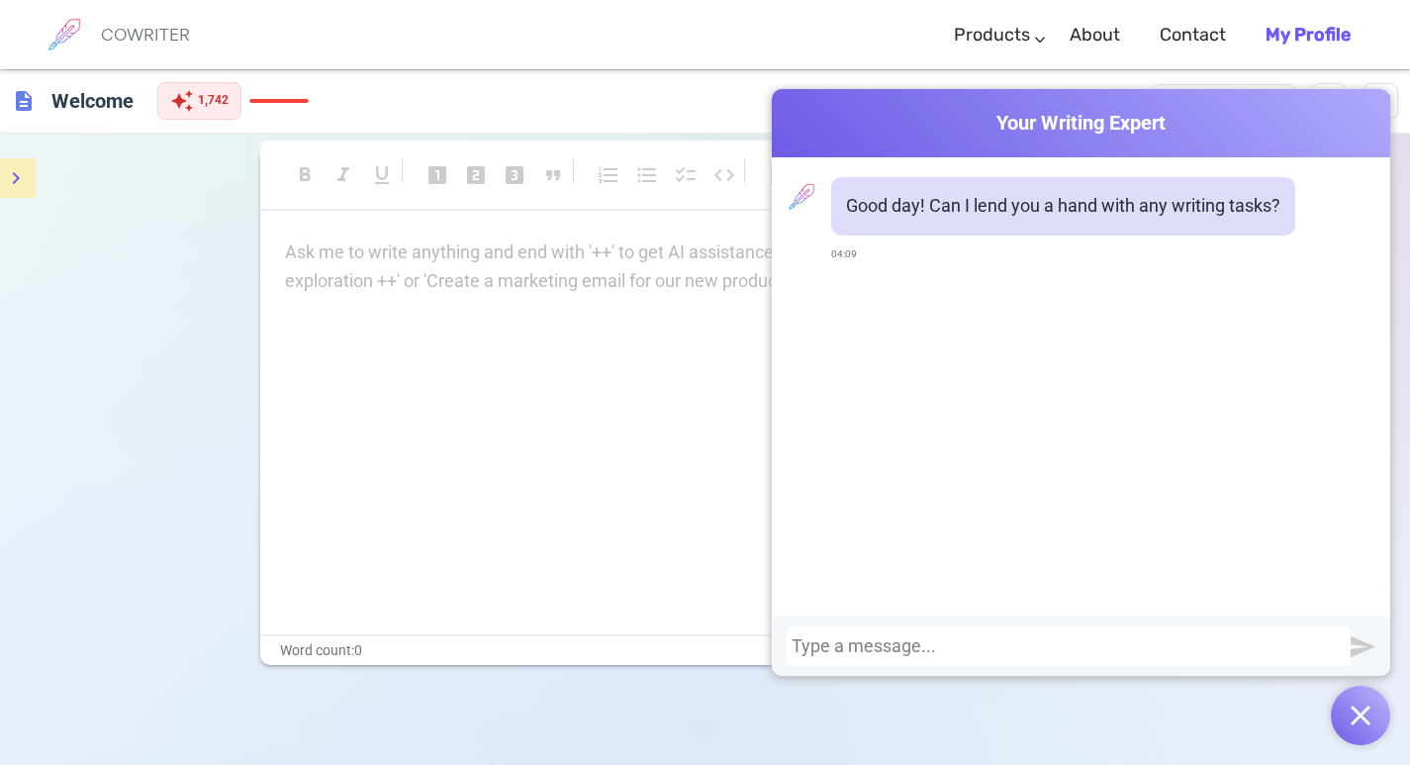
click at [904, 647] on div at bounding box center [1068, 646] width 554 height 20
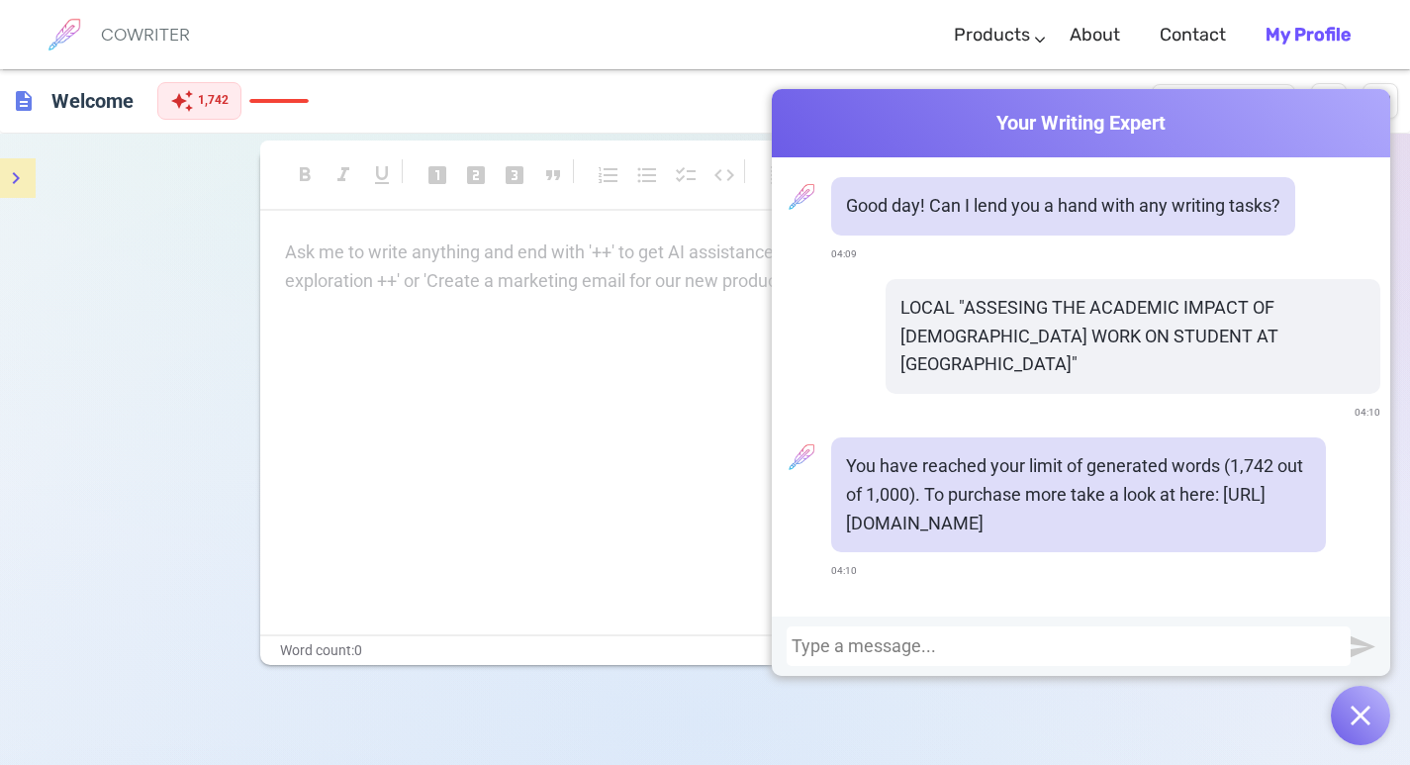
click at [165, 26] on h6 "COWRITER" at bounding box center [145, 35] width 89 height 18
